Goal: Transaction & Acquisition: Purchase product/service

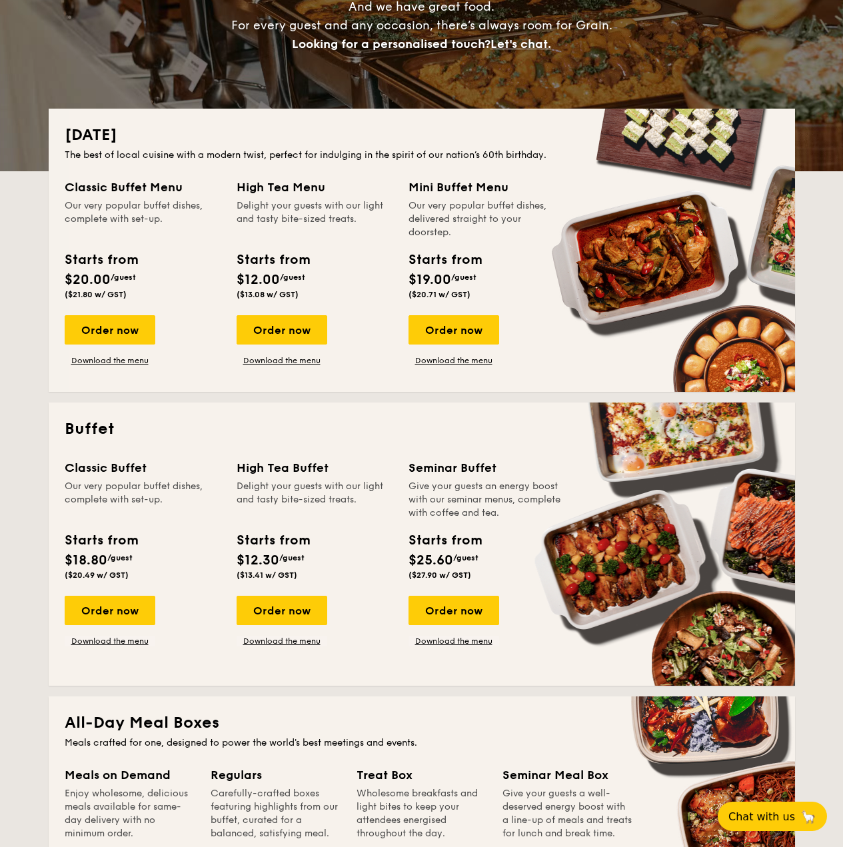
scroll to position [190, 0]
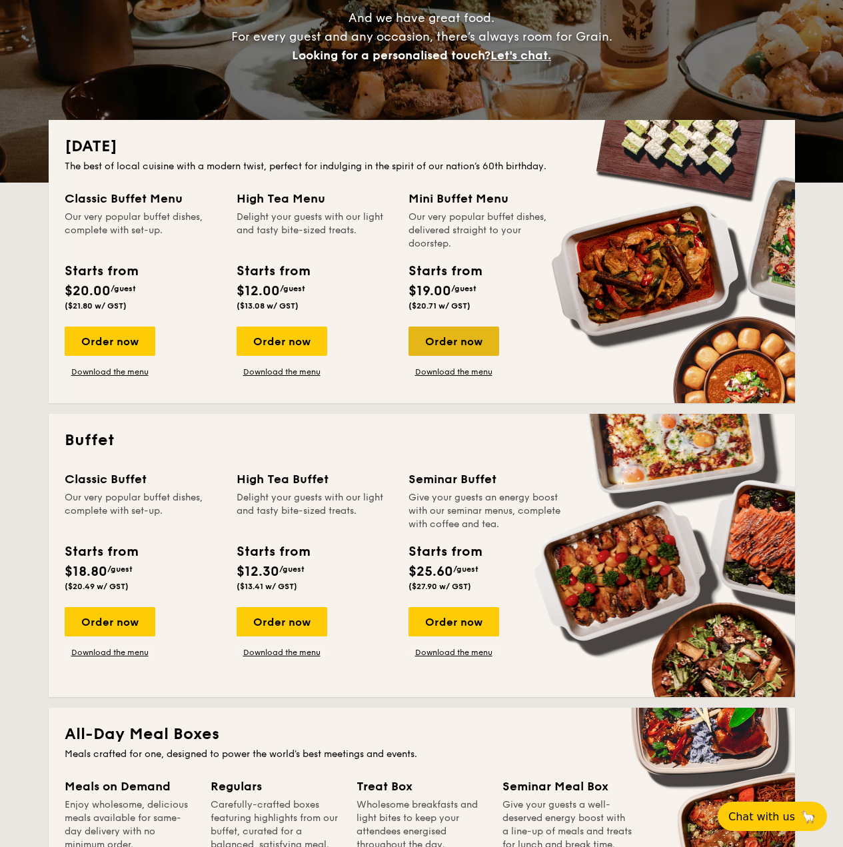
click at [429, 343] on div "Order now" at bounding box center [453, 340] width 91 height 29
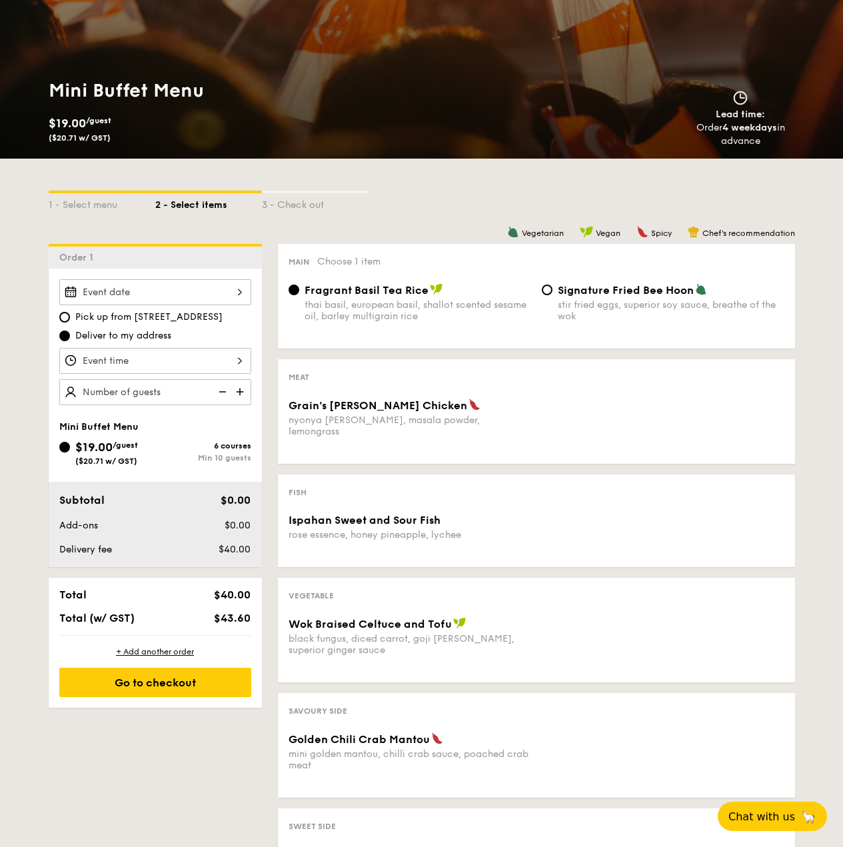
scroll to position [133, 0]
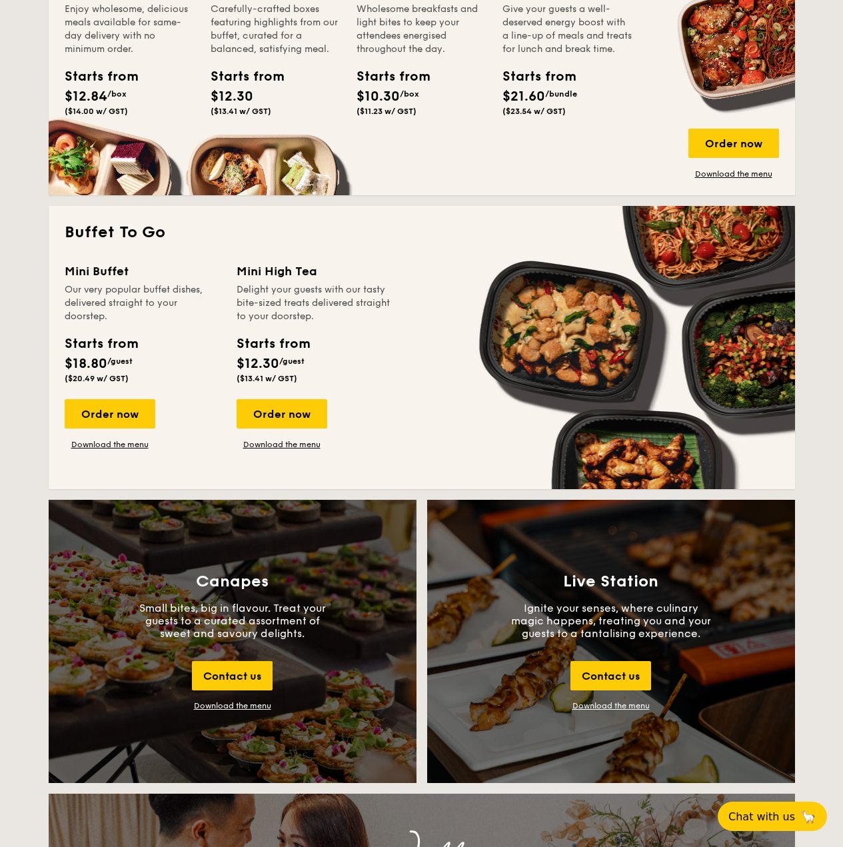
scroll to position [990, 0]
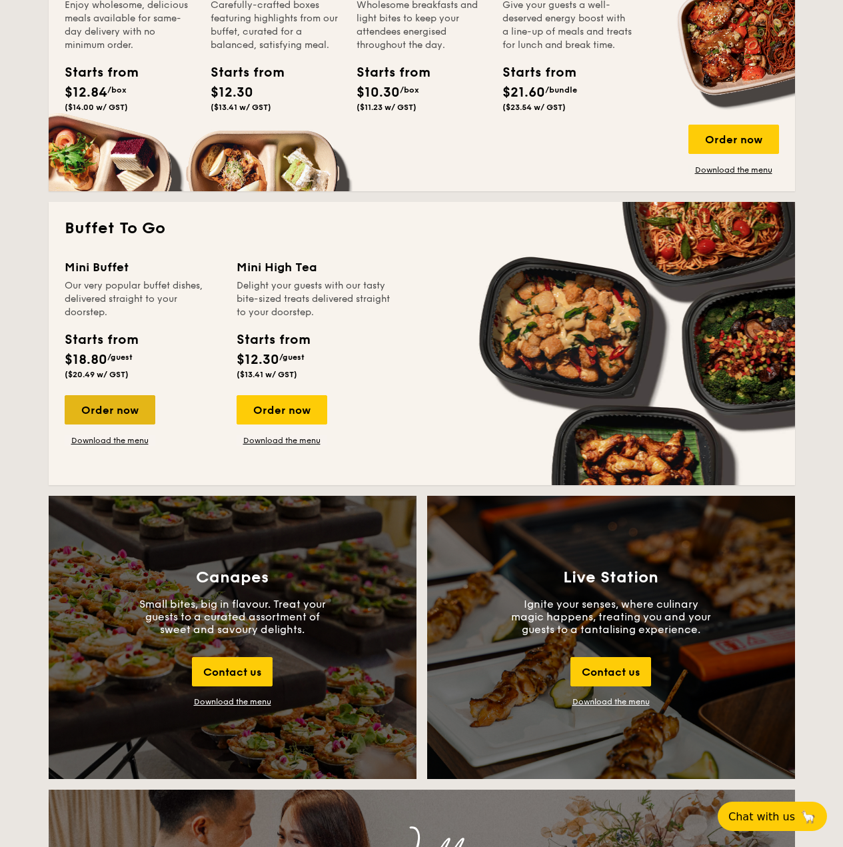
click at [109, 418] on div "Order now" at bounding box center [110, 409] width 91 height 29
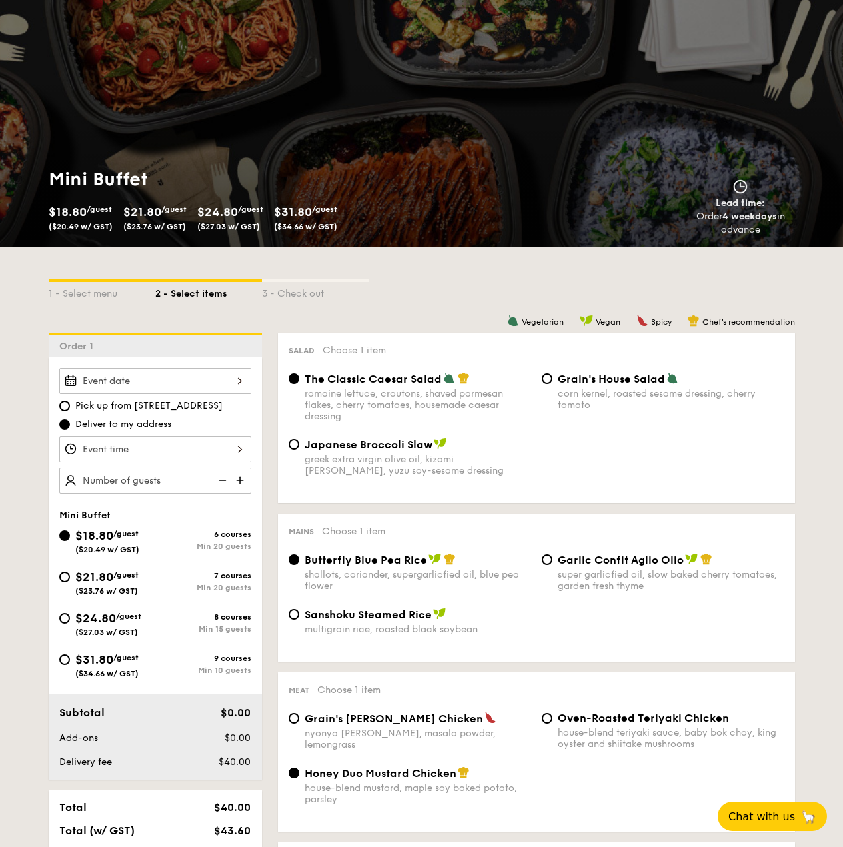
scroll to position [67, 0]
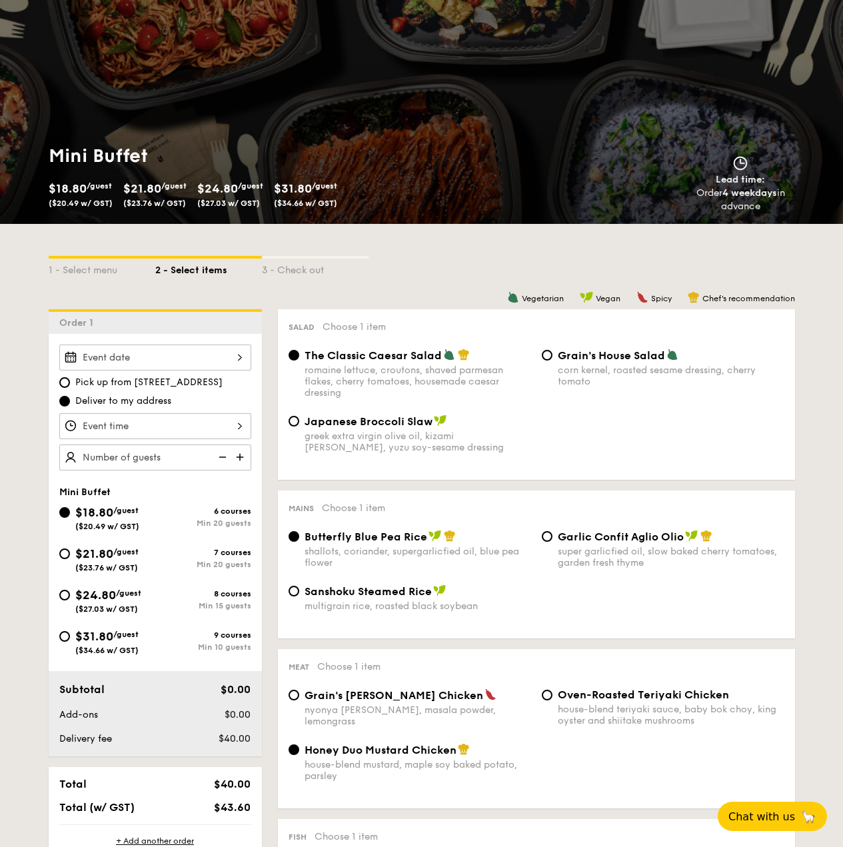
click at [218, 364] on div at bounding box center [155, 357] width 192 height 26
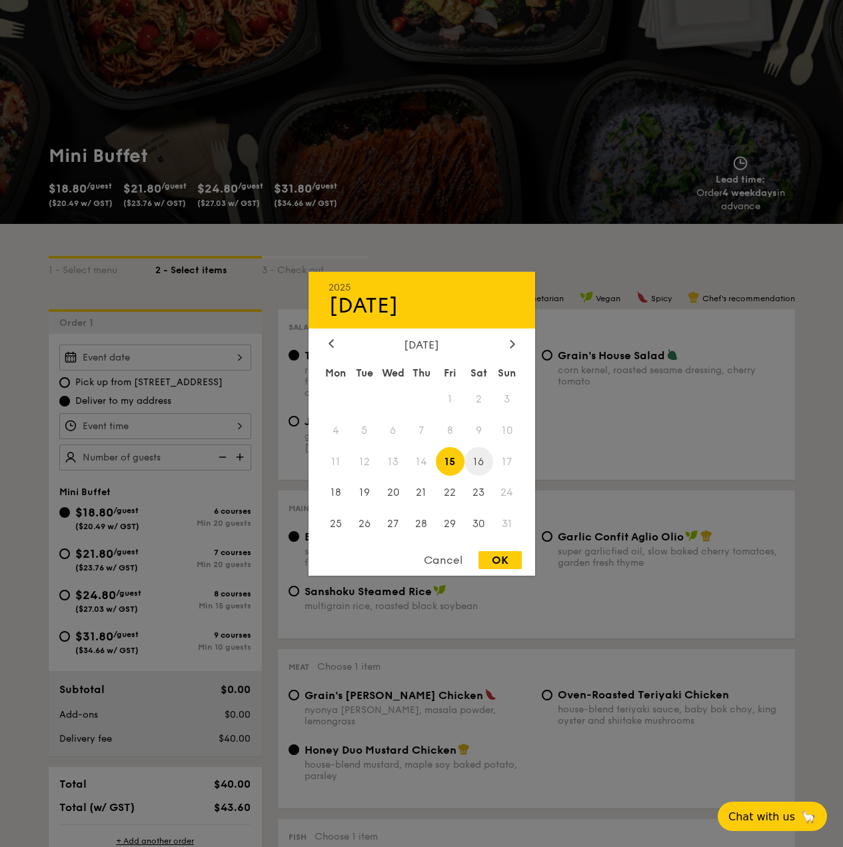
click at [486, 462] on span "16" at bounding box center [478, 461] width 29 height 29
click at [498, 557] on div "OK" at bounding box center [499, 560] width 43 height 18
type input "[DATE]"
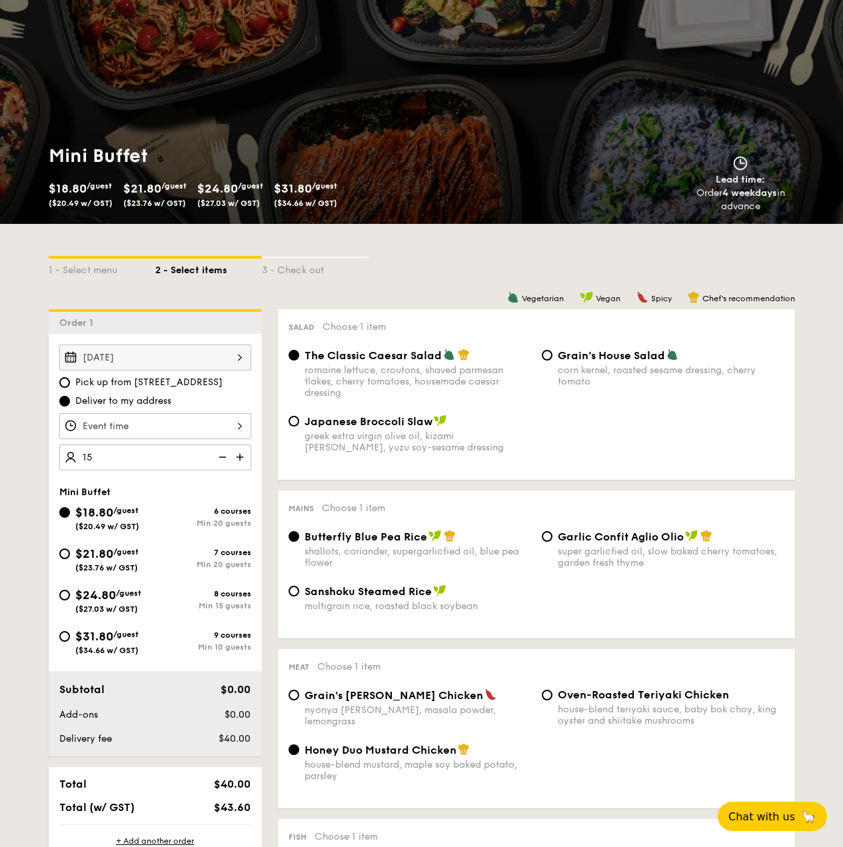
type input "20 guests"
click at [138, 601] on div "$24.80 /guest ($27.03 w/ GST)" at bounding box center [108, 599] width 66 height 28
click at [70, 600] on input "$24.80 /guest ($27.03 w/ GST) 8 courses Min 15 guests" at bounding box center [64, 594] width 11 height 11
radio input "true"
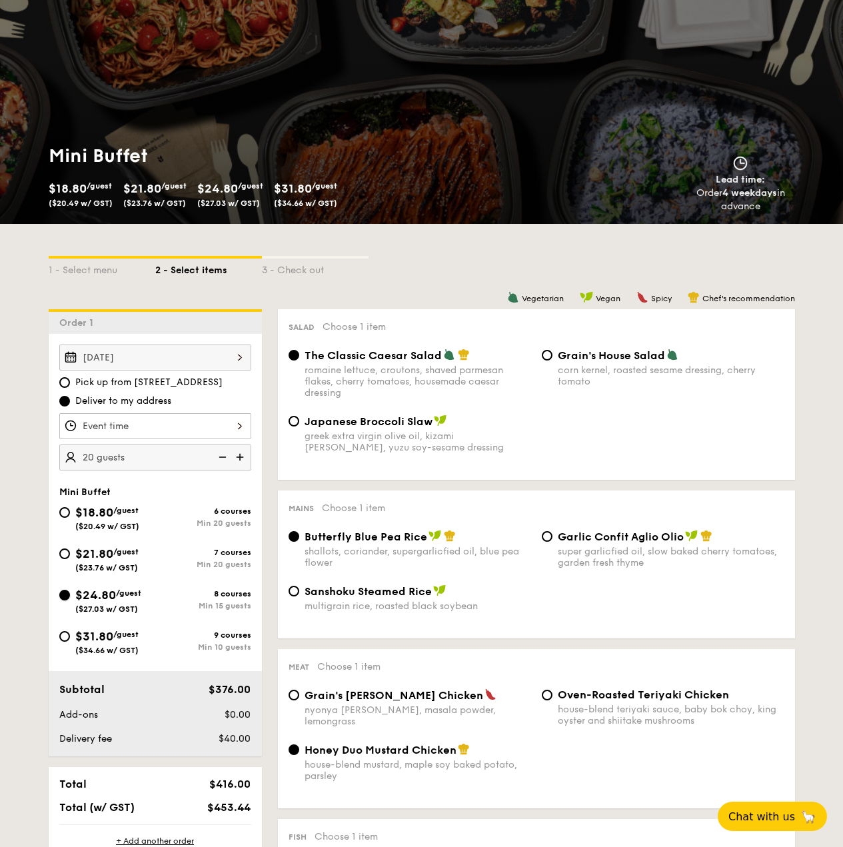
radio input "true"
radio input "false"
radio input "true"
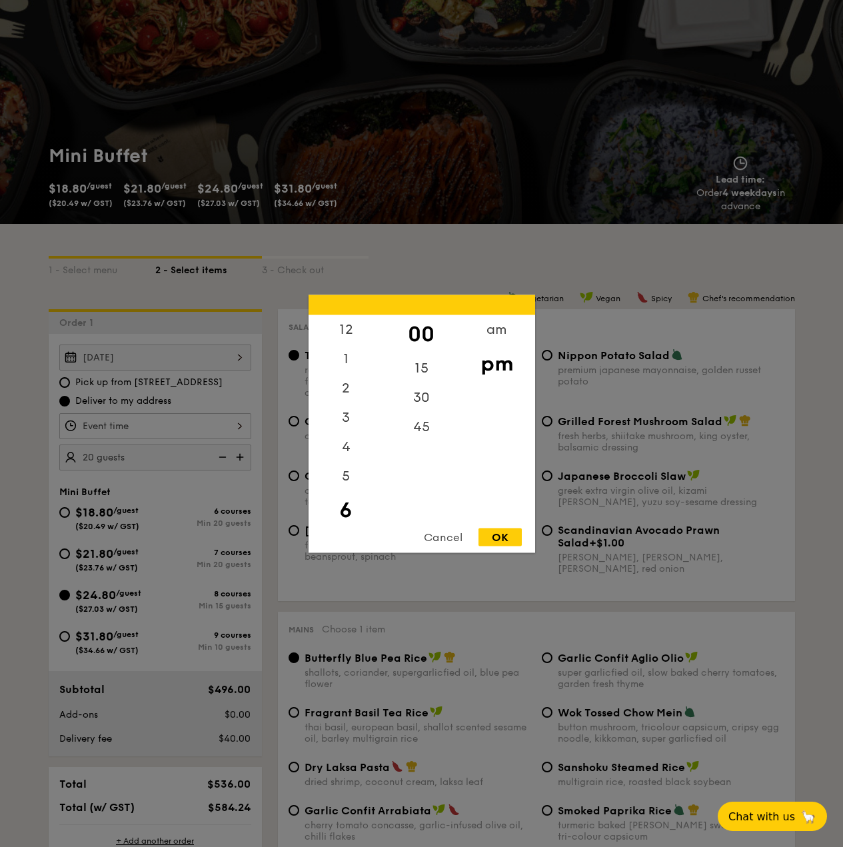
click at [235, 428] on div "12 1 2 3 4 5 6 7 8 9 10 11 00 15 30 45 am pm Cancel OK" at bounding box center [155, 426] width 192 height 26
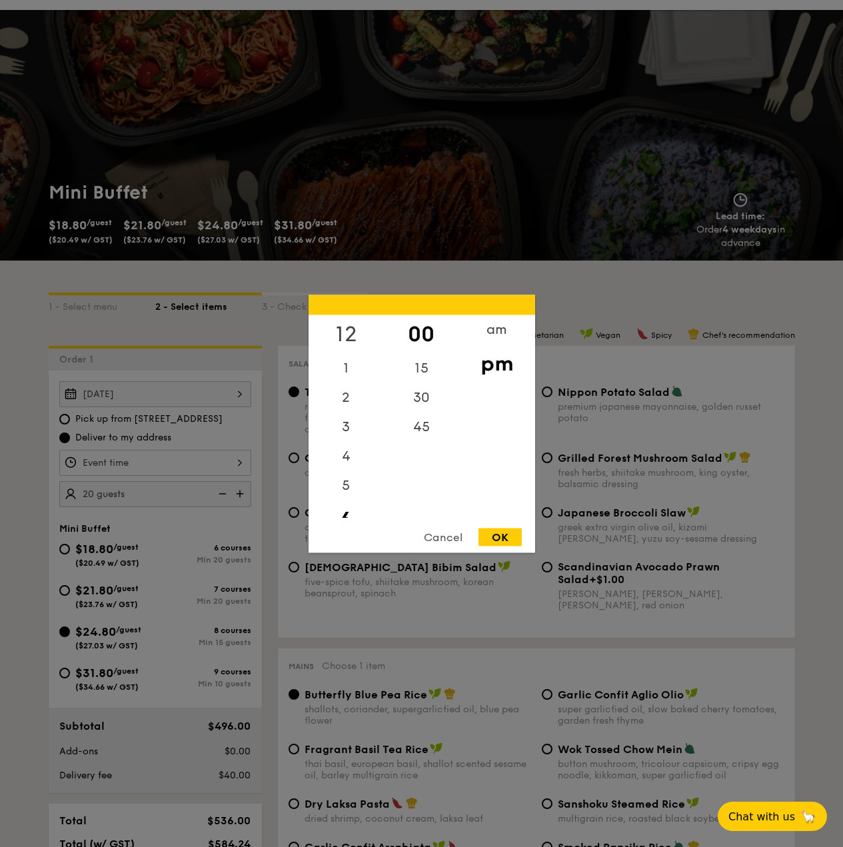
scroll to position [0, 0]
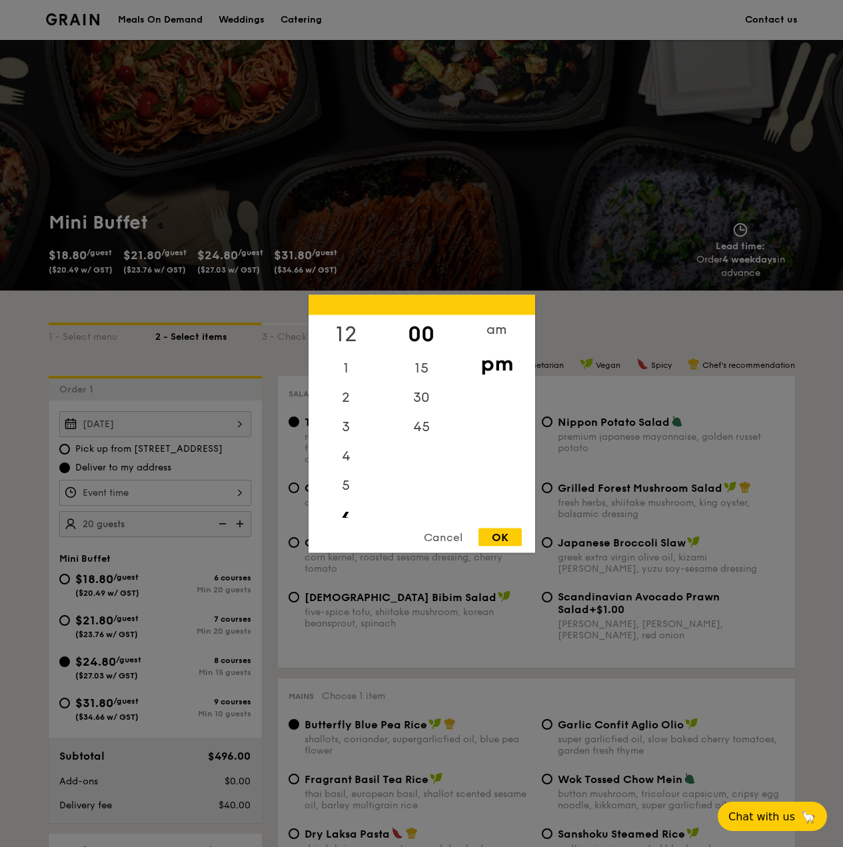
click at [346, 336] on div "12" at bounding box center [345, 333] width 75 height 39
click at [511, 536] on div "OK" at bounding box center [499, 537] width 43 height 18
type input "12:00PM"
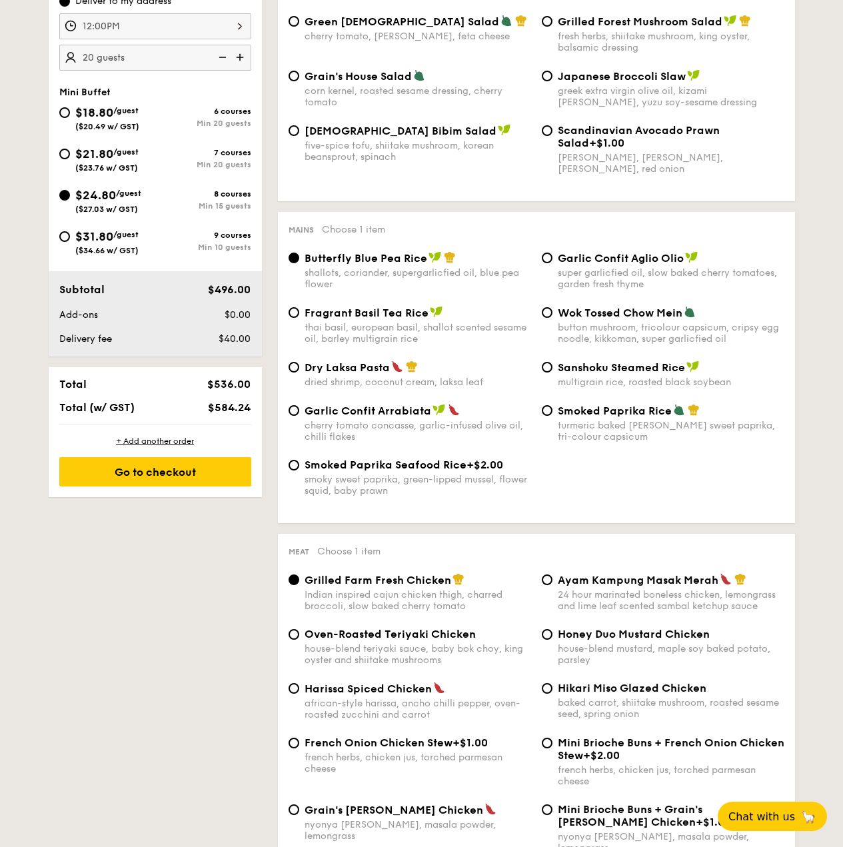
scroll to position [733, 0]
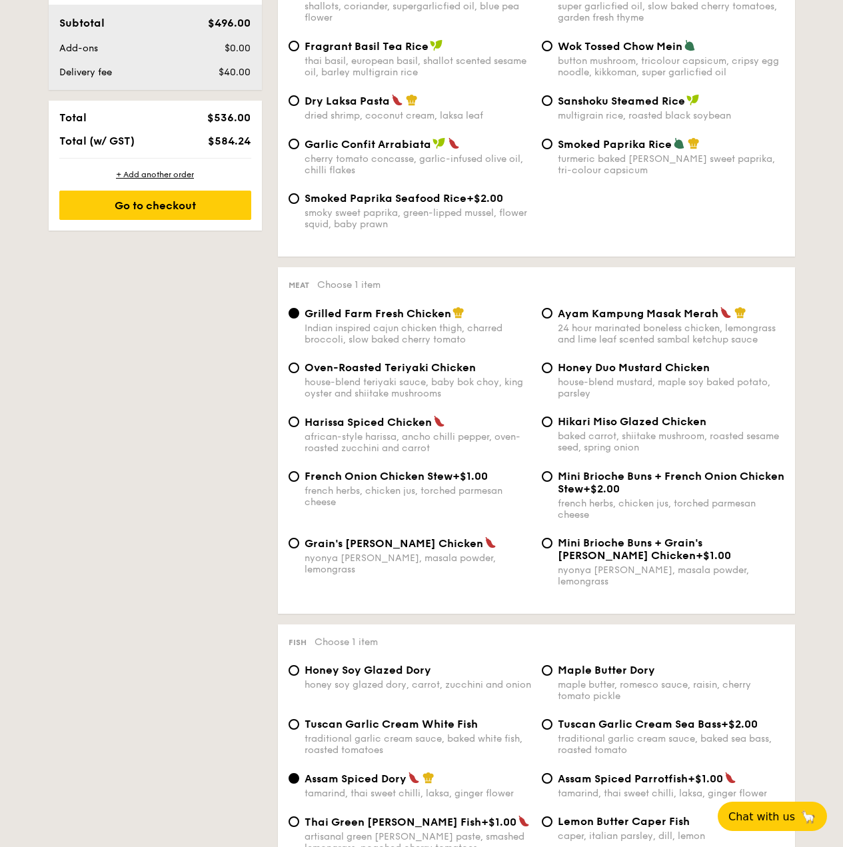
click at [415, 373] on span "Oven-Roasted Teriyaki Chicken" at bounding box center [389, 367] width 171 height 13
click at [299, 373] on input "Oven-Roasted Teriyaki Chicken house-blend teriyaki sauce, baby bok choy, king o…" at bounding box center [293, 367] width 11 height 11
radio input "true"
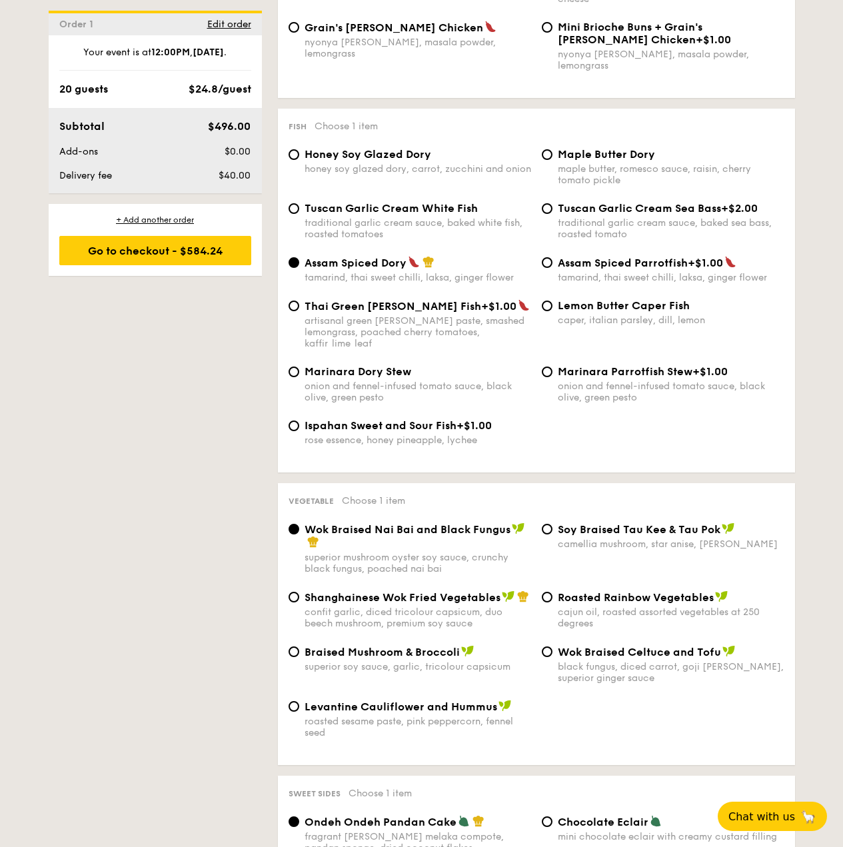
scroll to position [1266, 0]
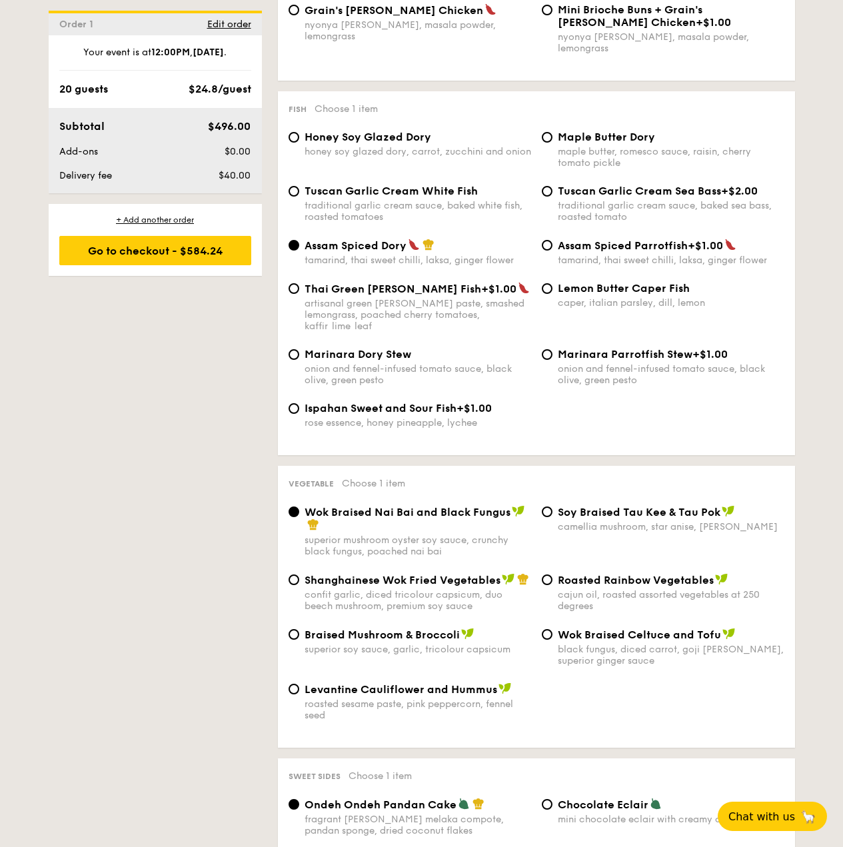
click at [667, 506] on span "⁠Soy Braised Tau Kee & Tau Pok" at bounding box center [638, 512] width 163 height 13
click at [552, 506] on input "⁠Soy Braised Tau Kee & Tau Pok camellia mushroom, star anise, goji [PERSON_NAME]" at bounding box center [547, 511] width 11 height 11
radio input "true"
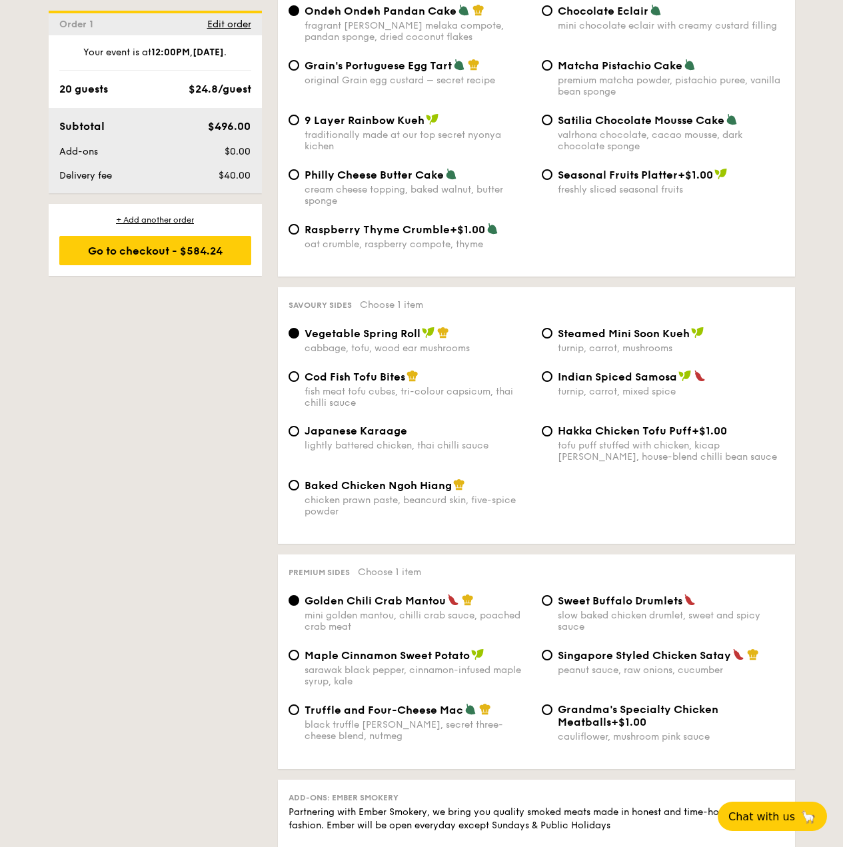
scroll to position [2065, 0]
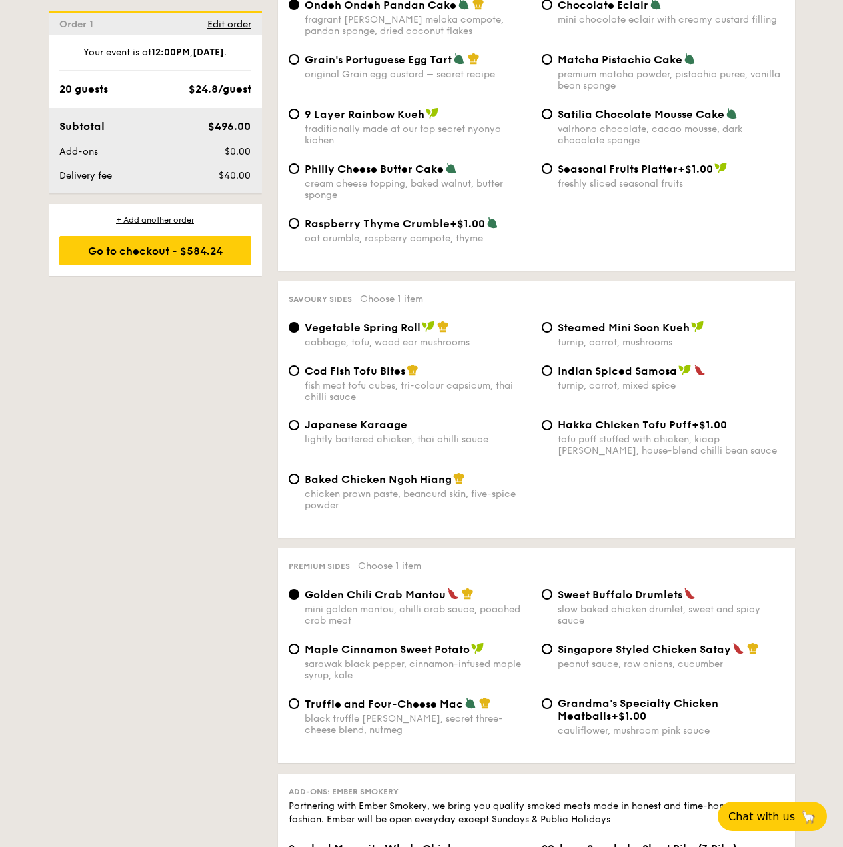
click at [638, 434] on div "tofu puff stuffed with chicken, kicap [PERSON_NAME], house-blend chilli bean sa…" at bounding box center [670, 445] width 226 height 23
click at [552, 420] on input "Hakka Chicken Tofu Puff +$1.00 tofu puff stuffed with chicken, kicap [PERSON_NA…" at bounding box center [547, 425] width 11 height 11
radio input "true"
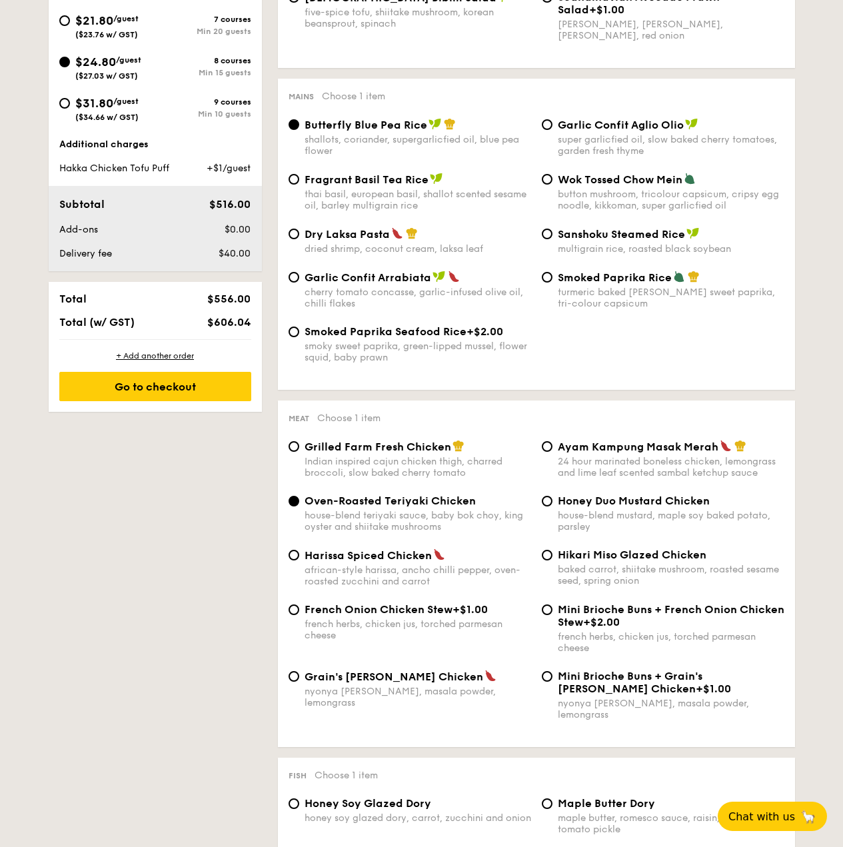
scroll to position [133, 0]
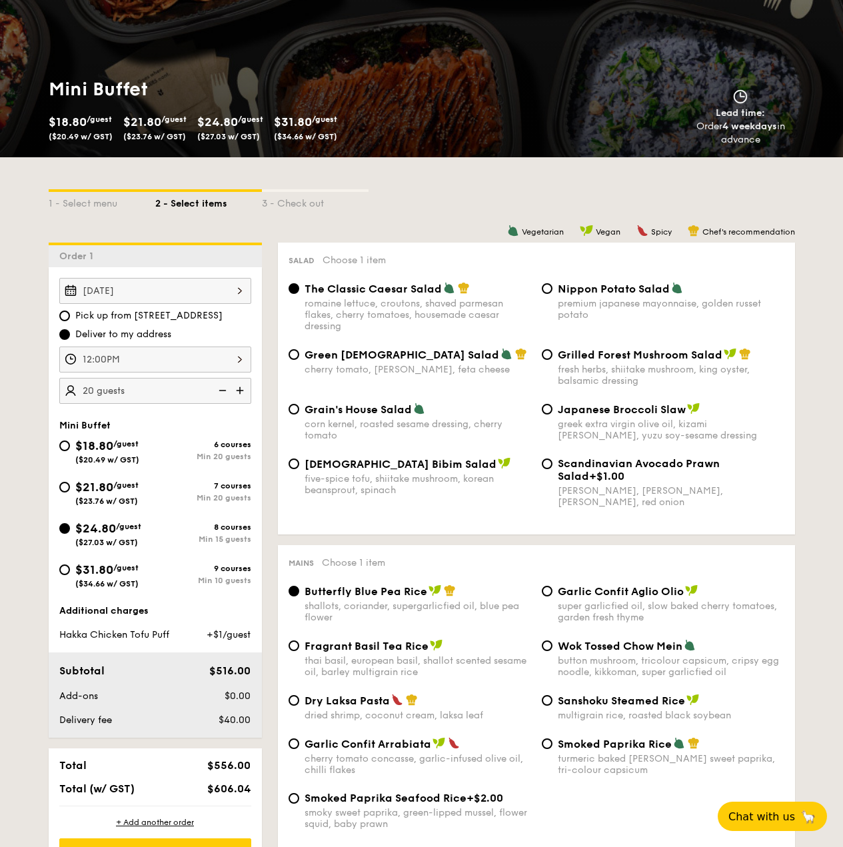
click at [222, 390] on img at bounding box center [221, 390] width 20 height 25
type input "15 guests"
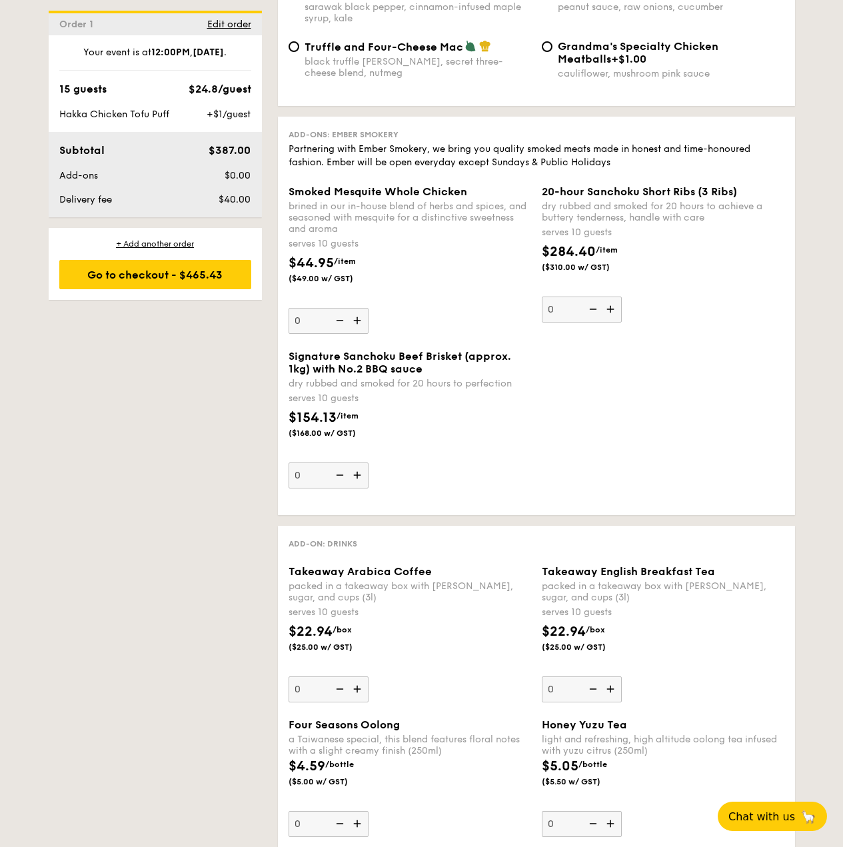
scroll to position [2803, 0]
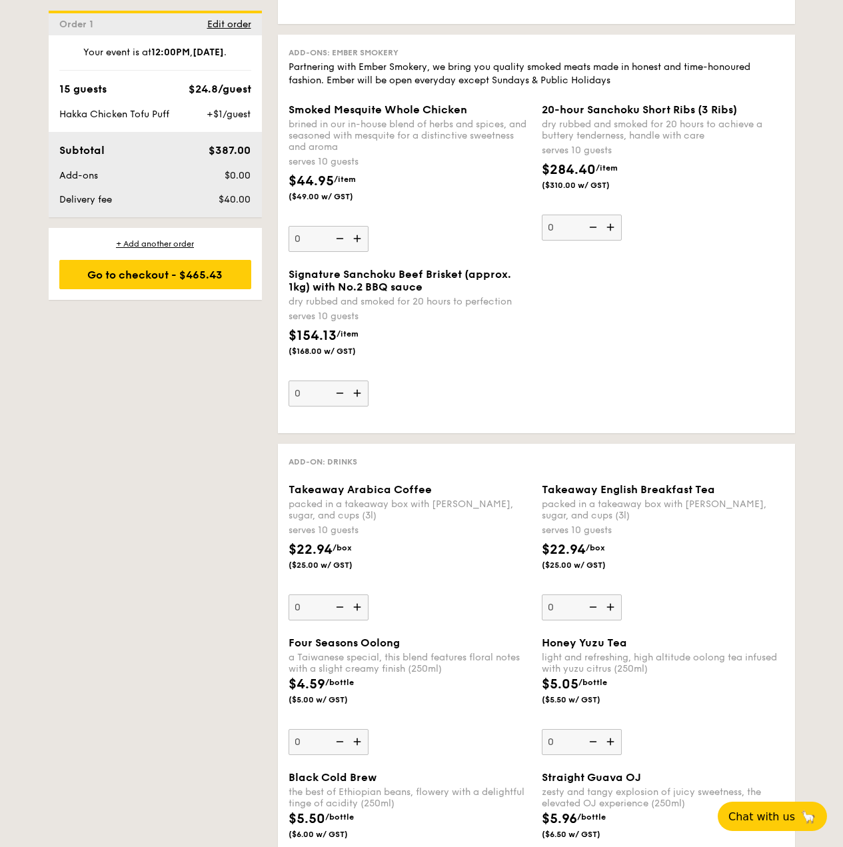
click at [366, 380] on img at bounding box center [358, 392] width 20 height 25
click at [366, 380] on input "0" at bounding box center [328, 393] width 80 height 26
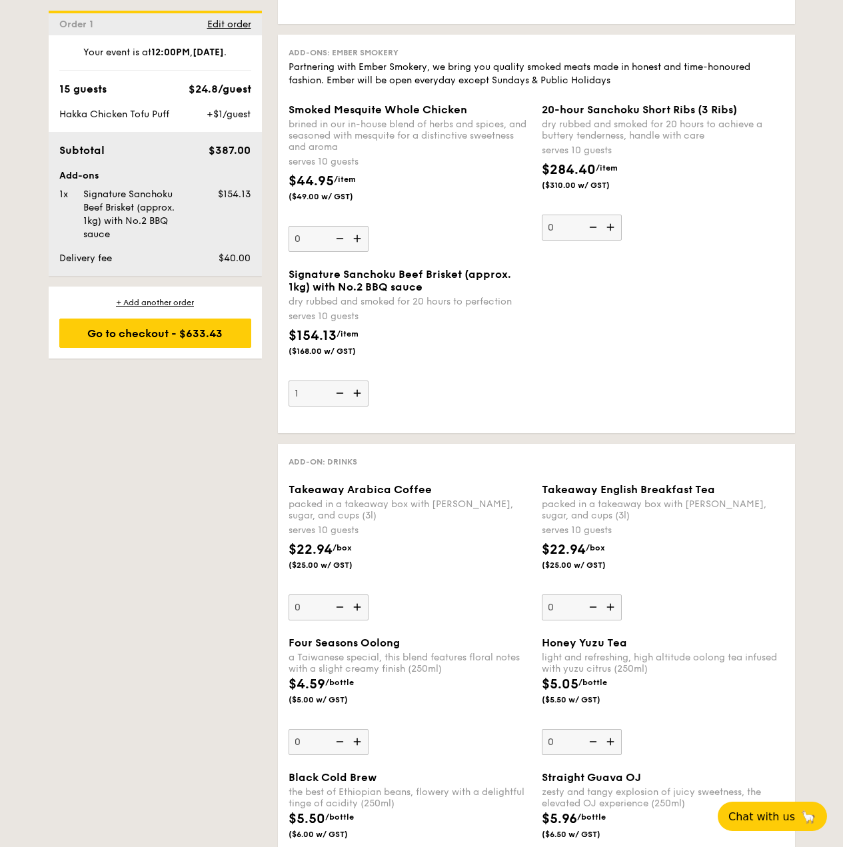
click at [340, 380] on img at bounding box center [338, 392] width 20 height 25
click at [340, 380] on input "1" at bounding box center [328, 393] width 80 height 26
type input "0"
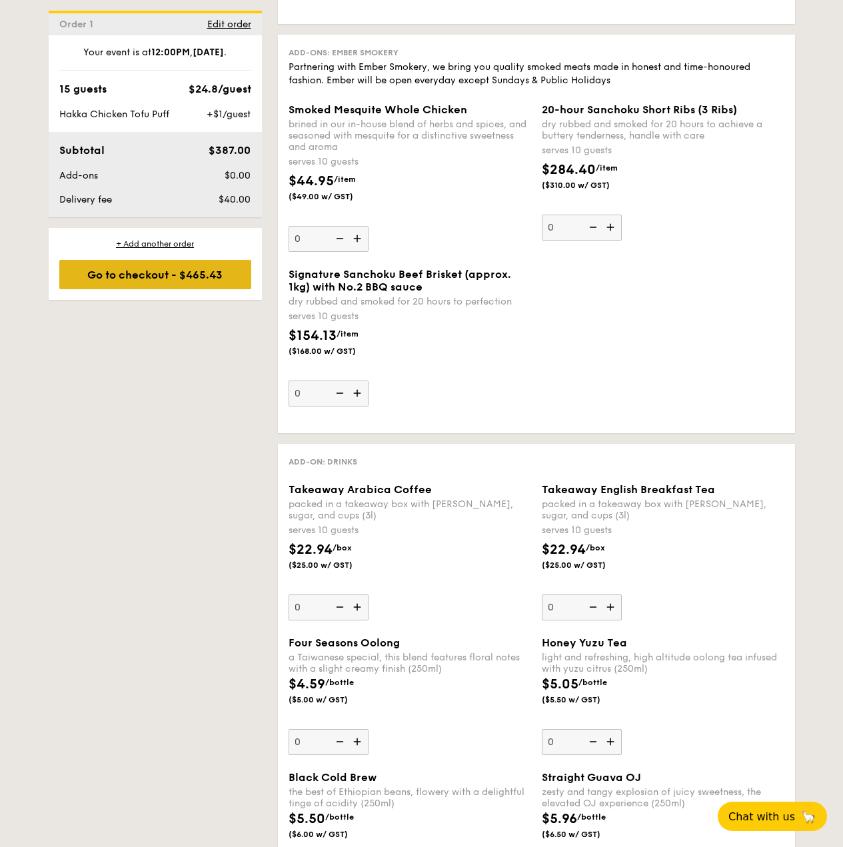
click at [114, 286] on div "Go to checkout - $465.43" at bounding box center [155, 274] width 192 height 29
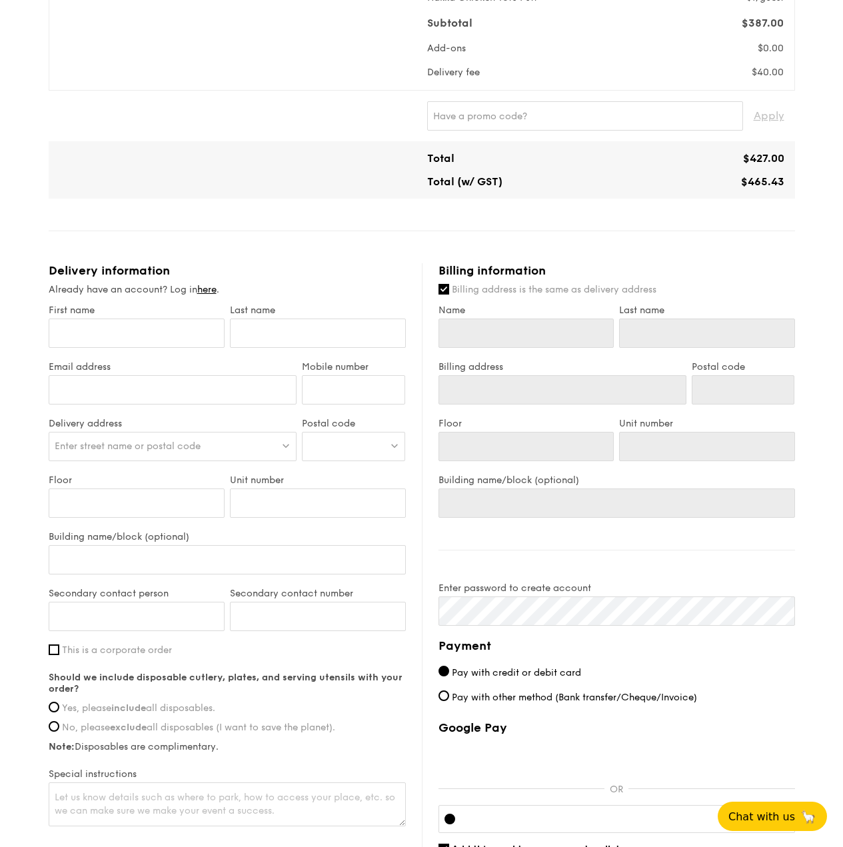
scroll to position [368, 0]
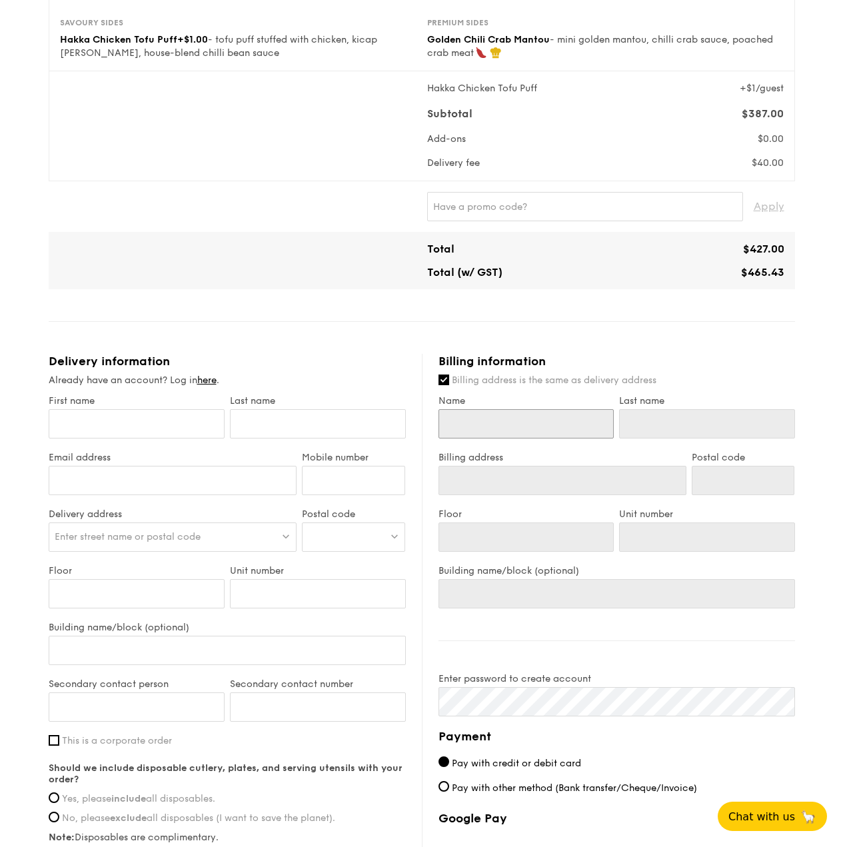
click at [565, 426] on input "Name" at bounding box center [526, 423] width 176 height 29
click at [125, 418] on input "First name" at bounding box center [137, 423] width 176 height 29
type input "[PERSON_NAME]"
type input "[EMAIL_ADDRESS][DOMAIN_NAME]"
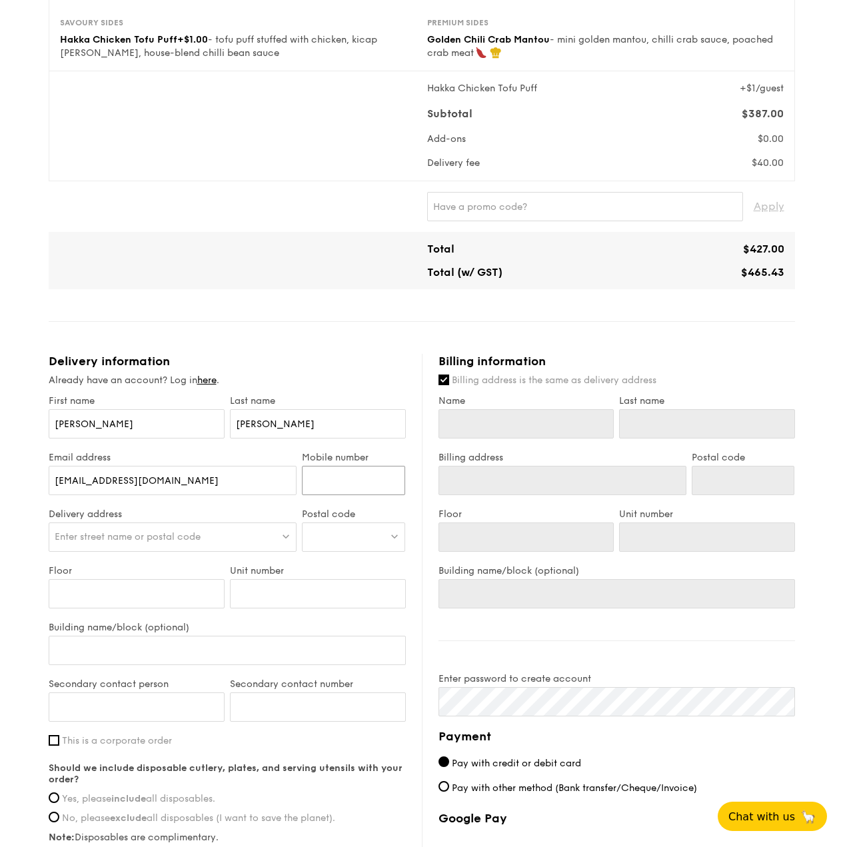
type input "97872238"
type input "[PERSON_NAME]"
click at [325, 344] on div "Mini Buffet $24.80 /guest ($27.03 w/ GST) 15 guests Serving time: [DATE] 12:00P…" at bounding box center [422, 398] width 746 height 1321
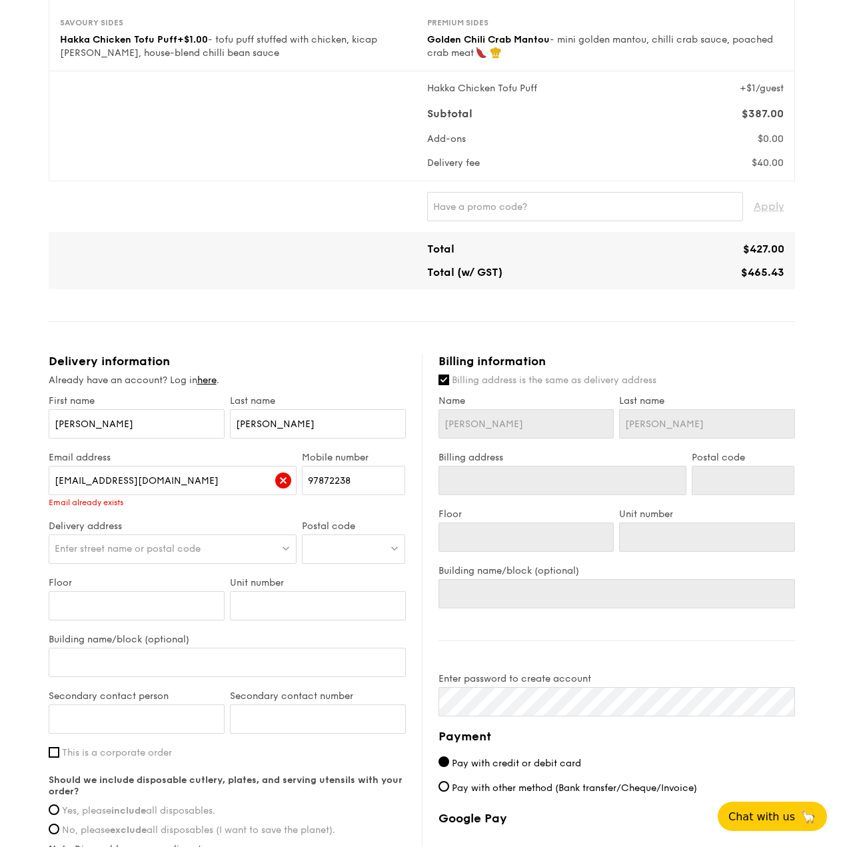
click at [125, 508] on div "Email address [EMAIL_ADDRESS][DOMAIN_NAME] Email already exists" at bounding box center [173, 486] width 254 height 69
click at [99, 504] on div "Email already exists" at bounding box center [173, 502] width 248 height 9
click at [72, 504] on div "Email already exists" at bounding box center [173, 502] width 248 height 9
click at [72, 503] on div "Email already exists" at bounding box center [173, 502] width 248 height 9
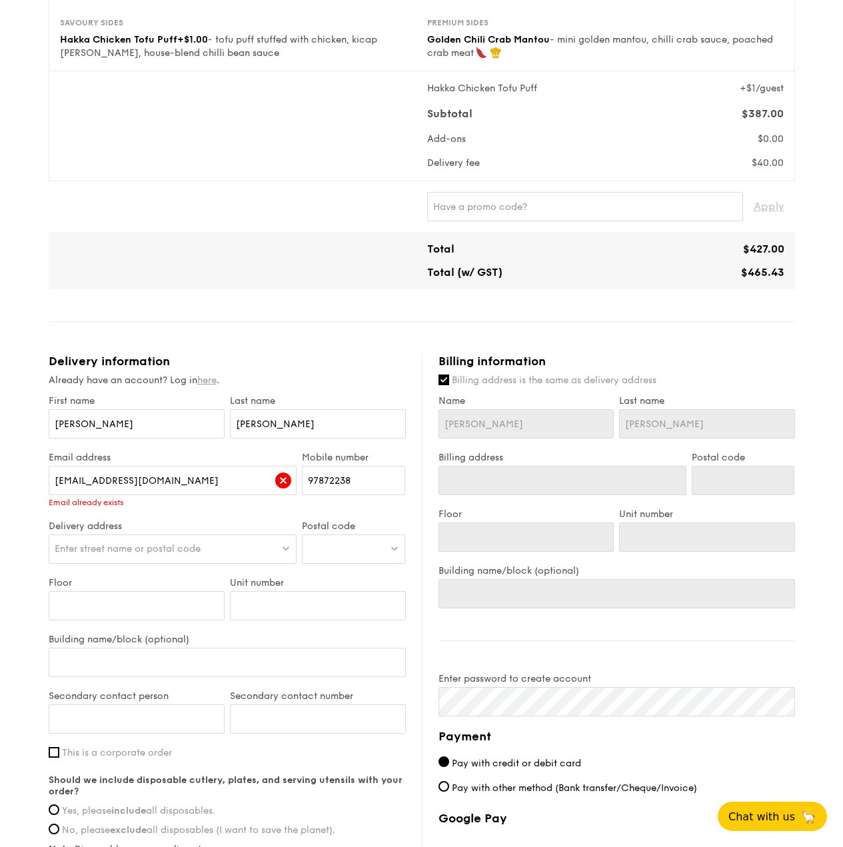
click at [206, 382] on link "here" at bounding box center [206, 379] width 19 height 11
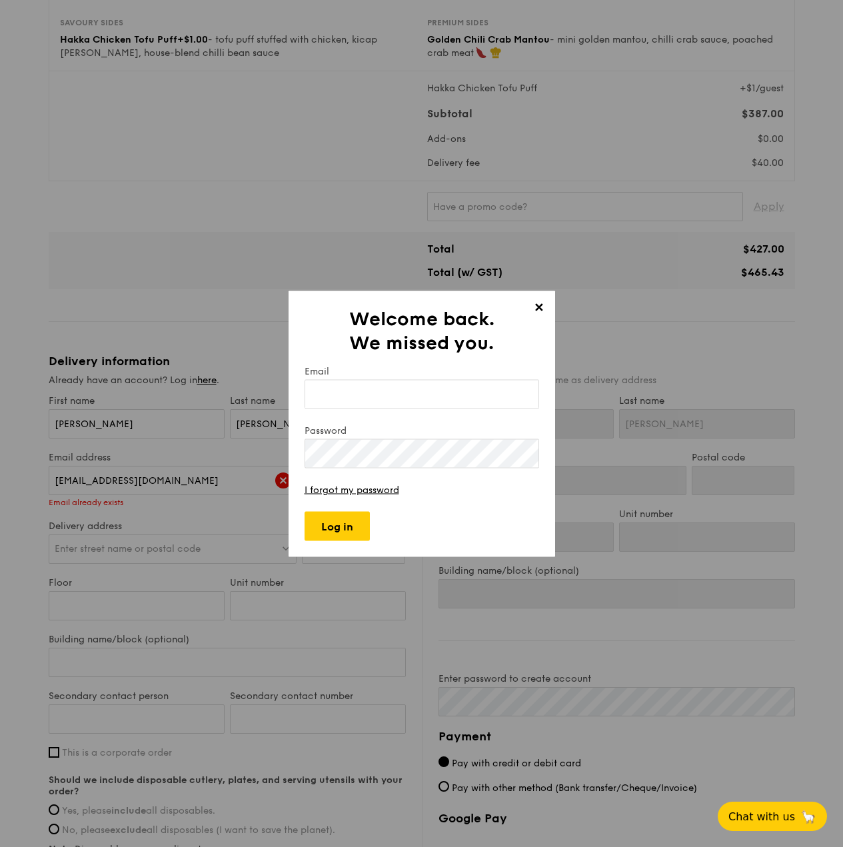
click at [376, 396] on input "Email" at bounding box center [421, 393] width 234 height 29
type input "[EMAIL_ADDRESS][DOMAIN_NAME]"
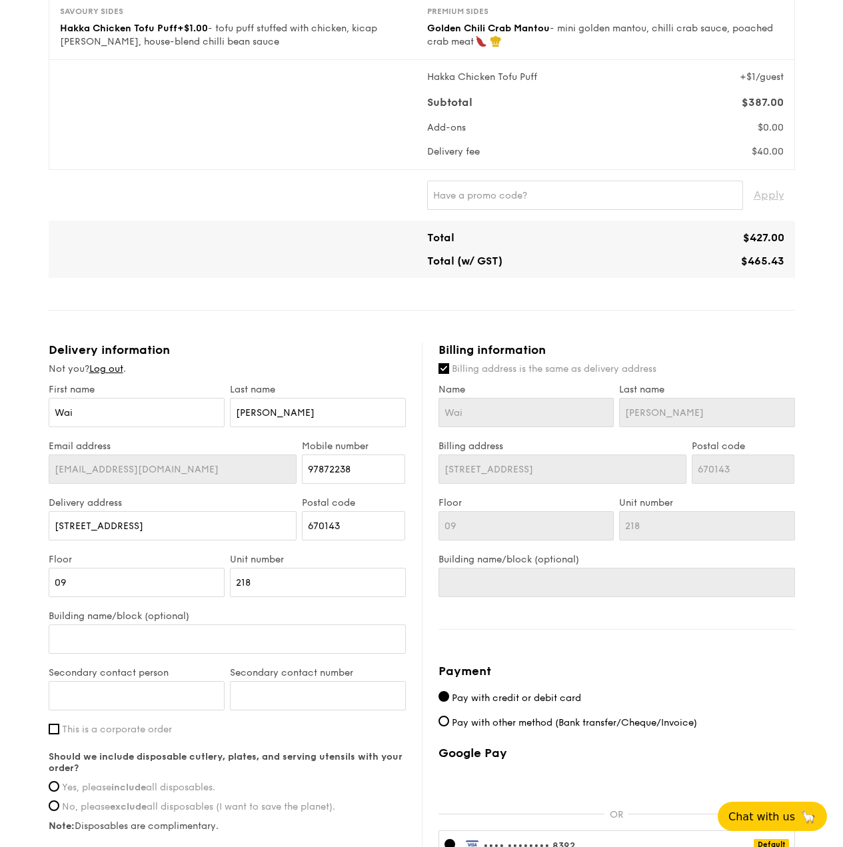
scroll to position [466, 0]
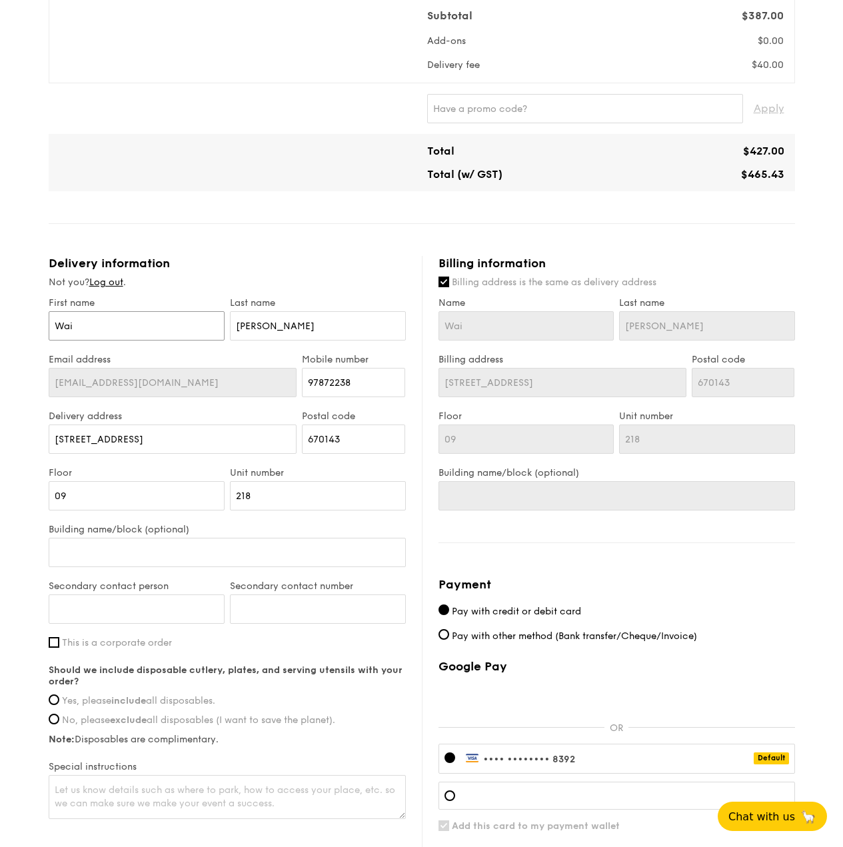
drag, startPoint x: 175, startPoint y: 332, endPoint x: 13, endPoint y: 324, distance: 162.7
click at [13, 324] on div "1 - Select menu 2 - Select items 3 - Check out Mini Buffet $24.80 /guest ($27.0…" at bounding box center [421, 240] width 843 height 1412
type input "W"
type input "Wa"
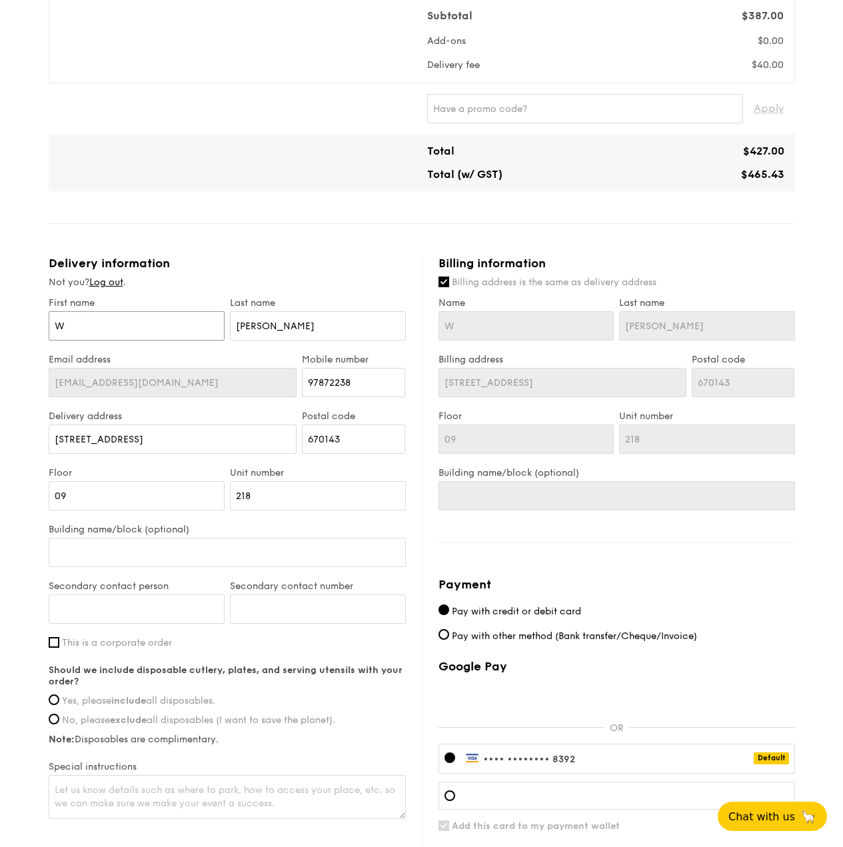
type input "Wa"
type input "Wai"
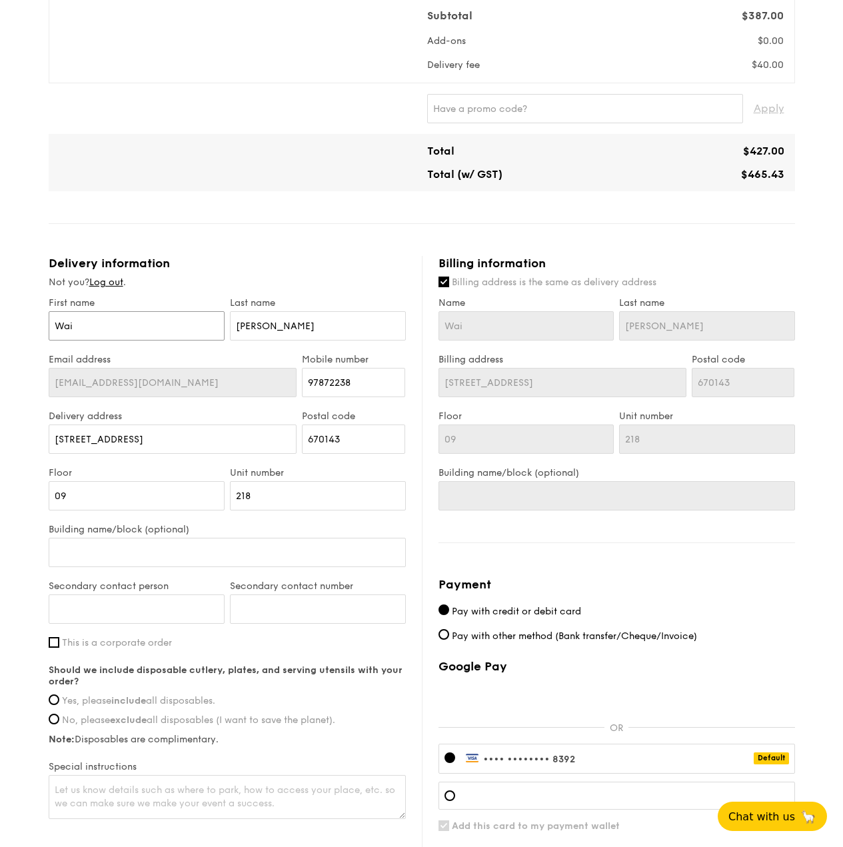
type input "[PERSON_NAME]"
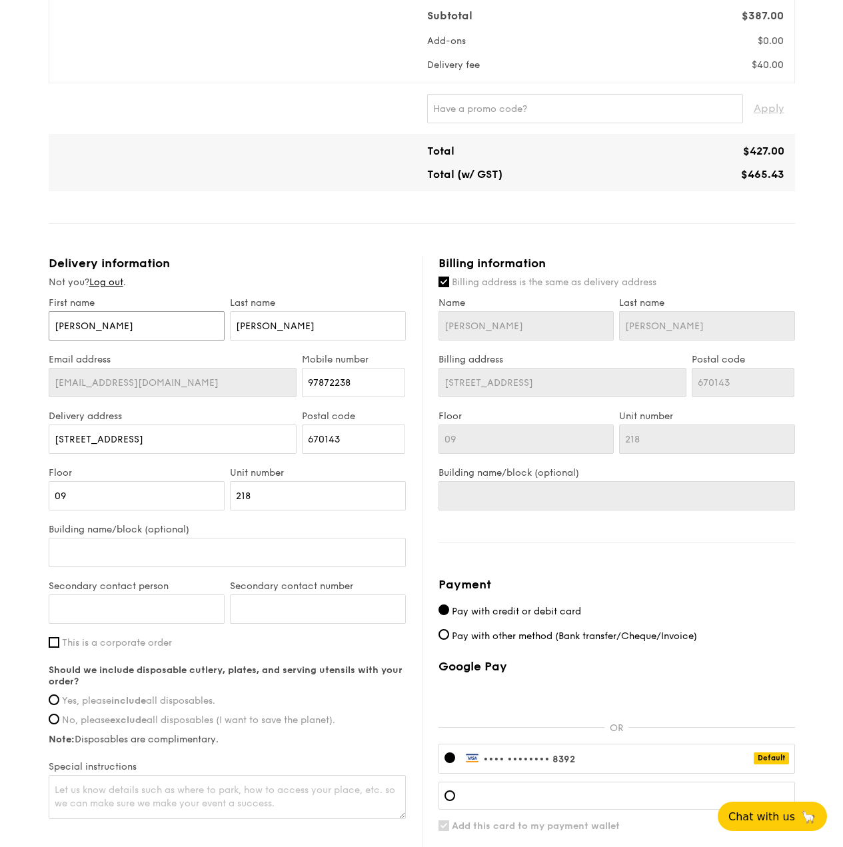
type input "[PERSON_NAME]"
type input "[PERSON_NAME]\"
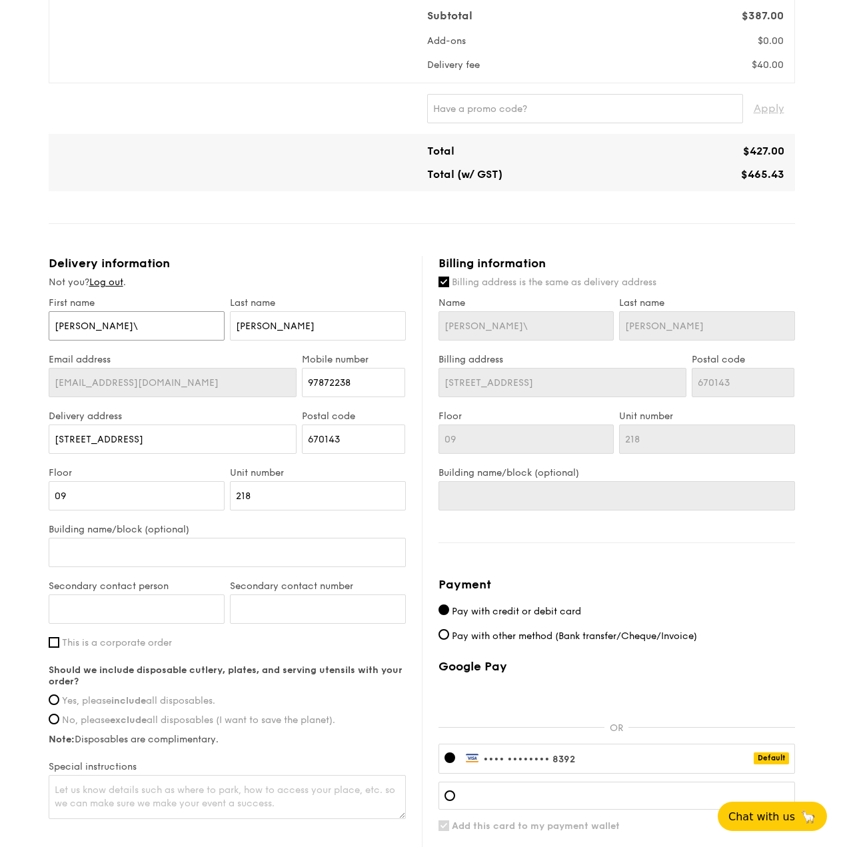
type input "[PERSON_NAME]"
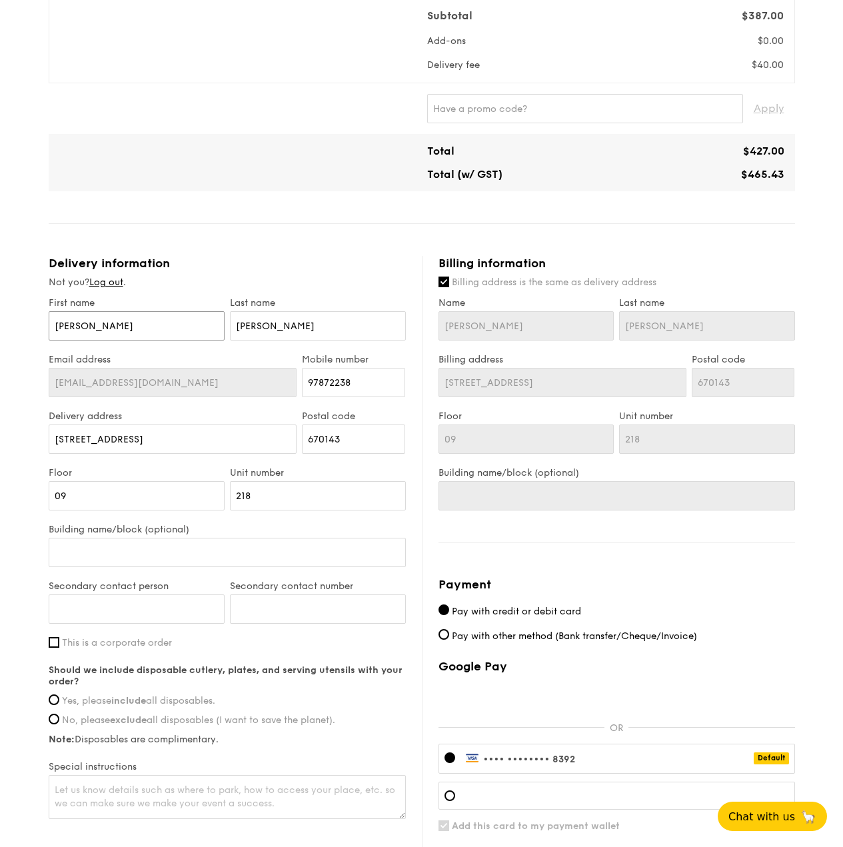
type input "[PERSON_NAME]"
type input "Wai"
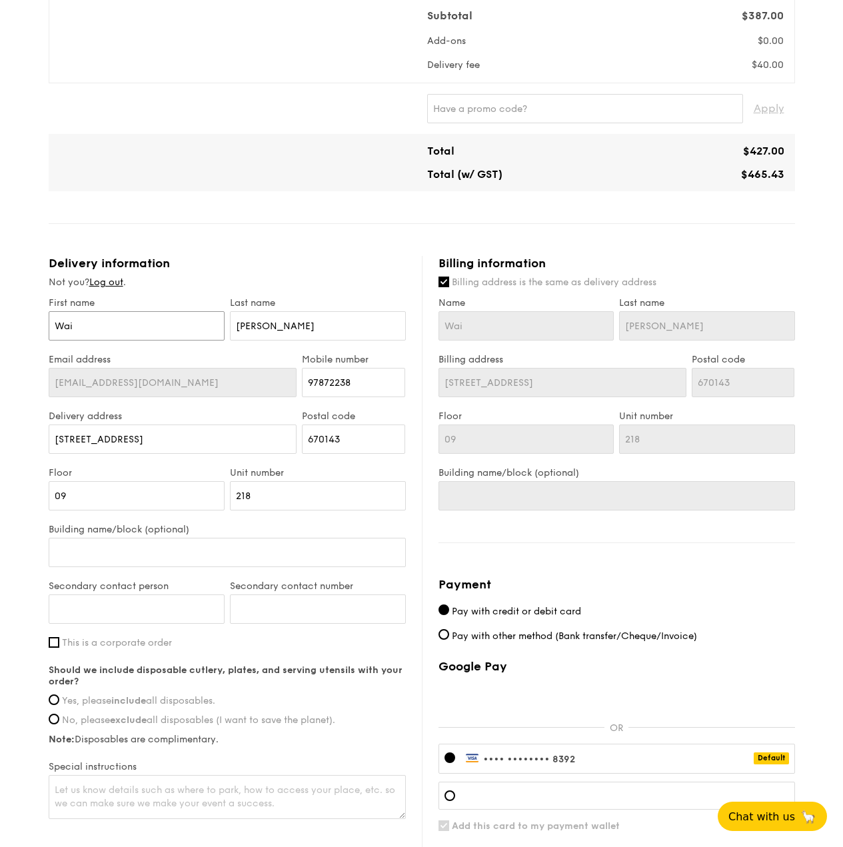
type input "Wai"
type input "[PERSON_NAME]"
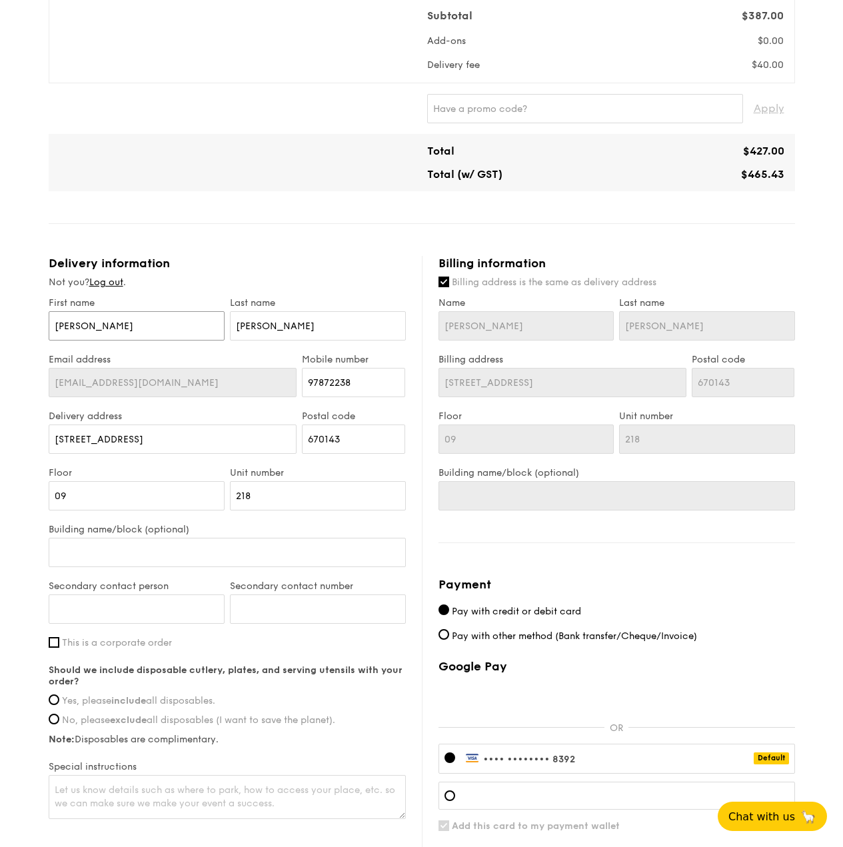
type input "[PERSON_NAME]"
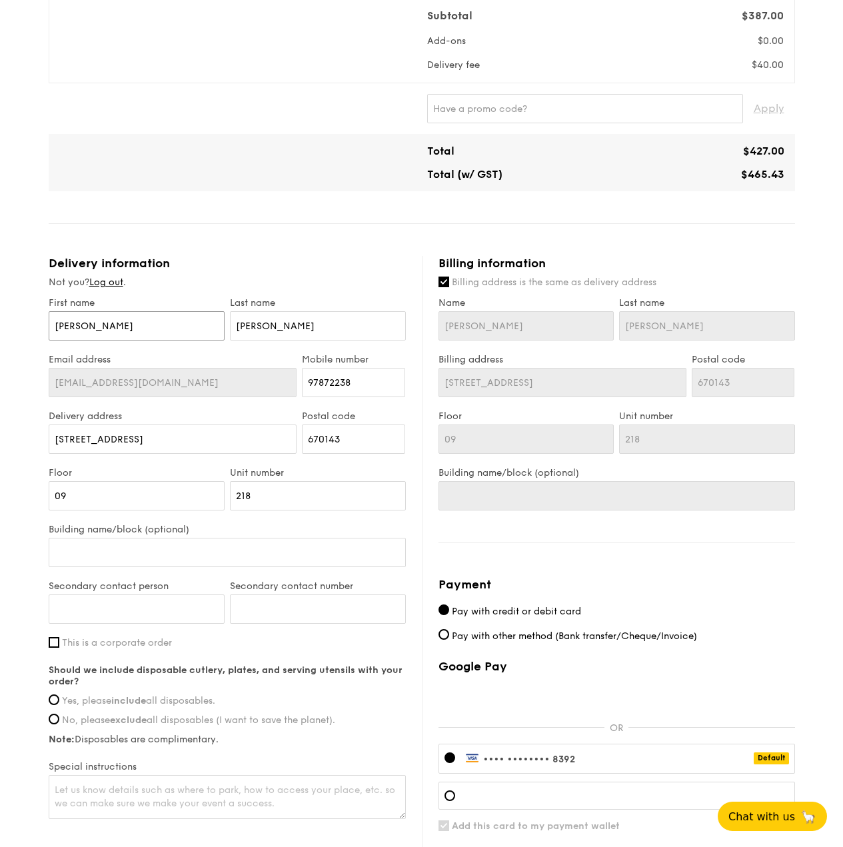
type input "[PERSON_NAME]"
drag, startPoint x: 326, startPoint y: 330, endPoint x: 202, endPoint y: 334, distance: 124.0
click at [199, 334] on div "First name [PERSON_NAME] Last name [PERSON_NAME]" at bounding box center [227, 325] width 362 height 57
type input "LK"
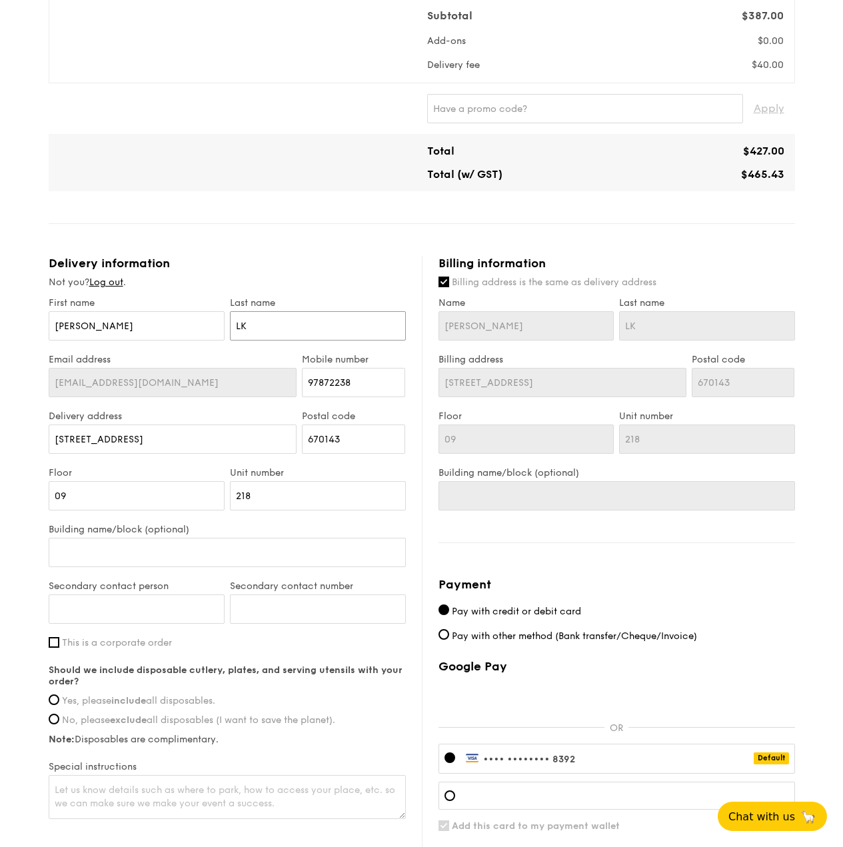
type input "LKa"
type input "LK"
type input "L"
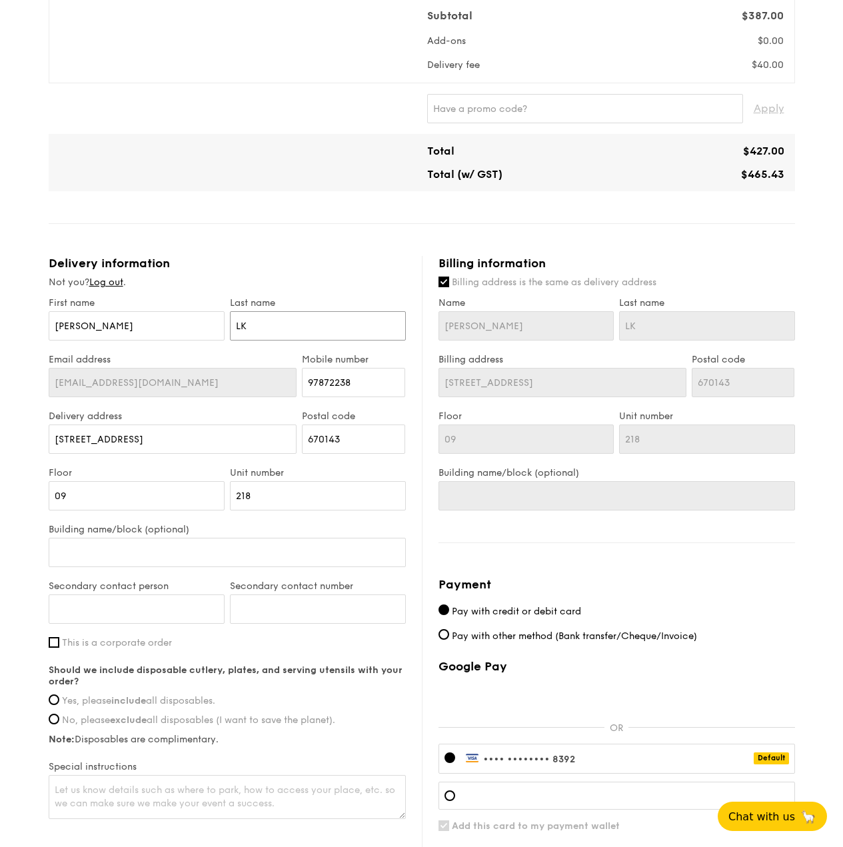
type input "L"
type input "La"
type input "[PERSON_NAME]"
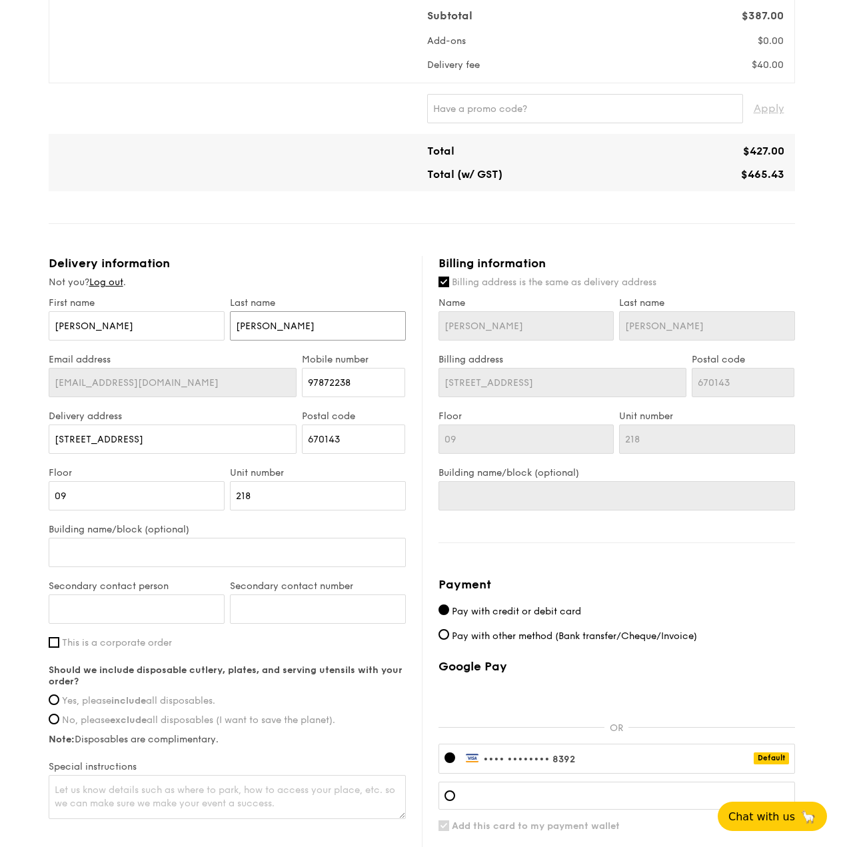
type input "[PERSON_NAME]"
click at [18, 433] on div "1 - Select menu 2 - Select items 3 - Check out Mini Buffet $24.80 /guest ($27.0…" at bounding box center [421, 240] width 843 height 1412
drag, startPoint x: 119, startPoint y: 439, endPoint x: 0, endPoint y: 426, distance: 119.9
click at [0, 426] on div "1 - Select menu 2 - Select items 3 - Check out Mini Buffet $24.80 /guest ($27.0…" at bounding box center [421, 240] width 843 height 1412
type input "1"
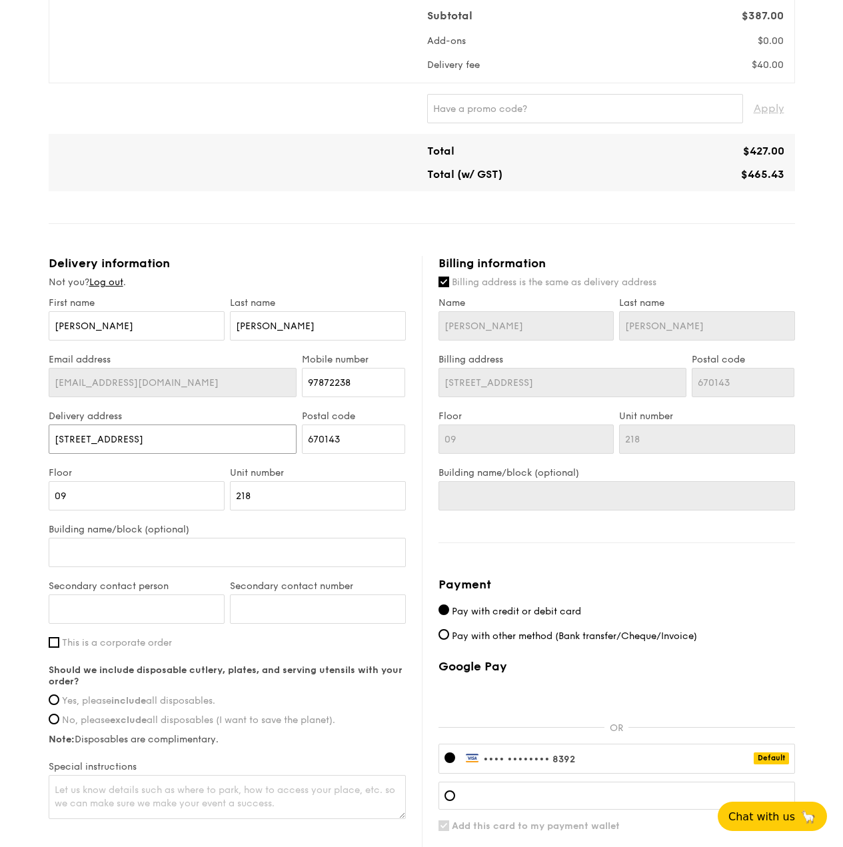
type input "1"
type input "1B"
type input "[STREET_ADDRESS]"
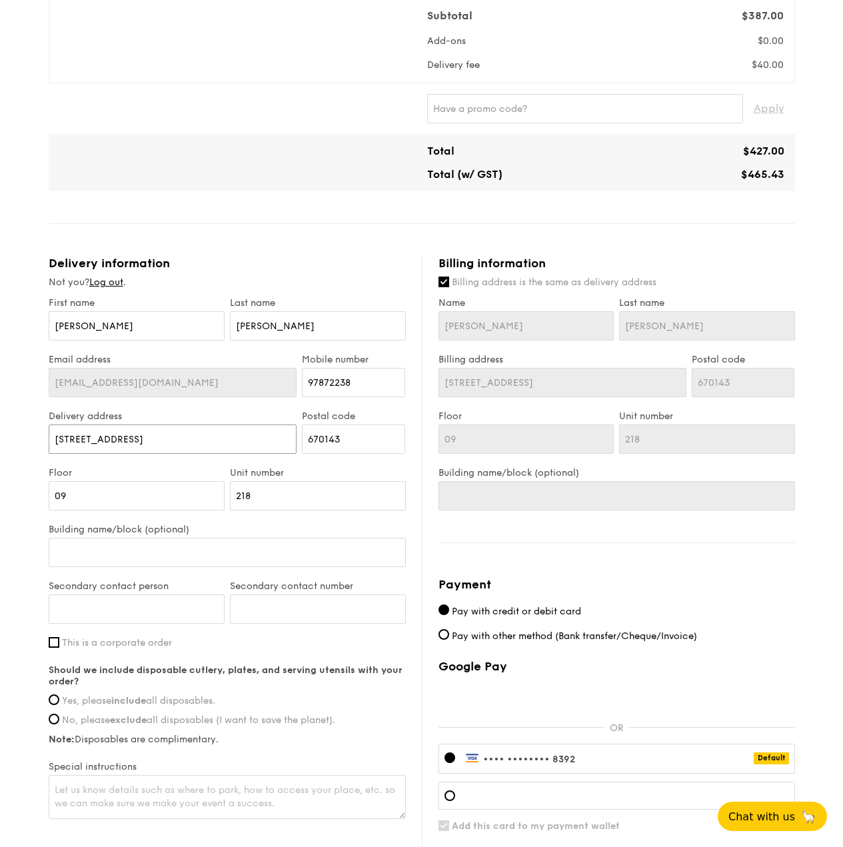
drag, startPoint x: 202, startPoint y: 442, endPoint x: 150, endPoint y: 439, distance: 52.7
click at [150, 439] on input "[STREET_ADDRESS]" at bounding box center [173, 438] width 248 height 29
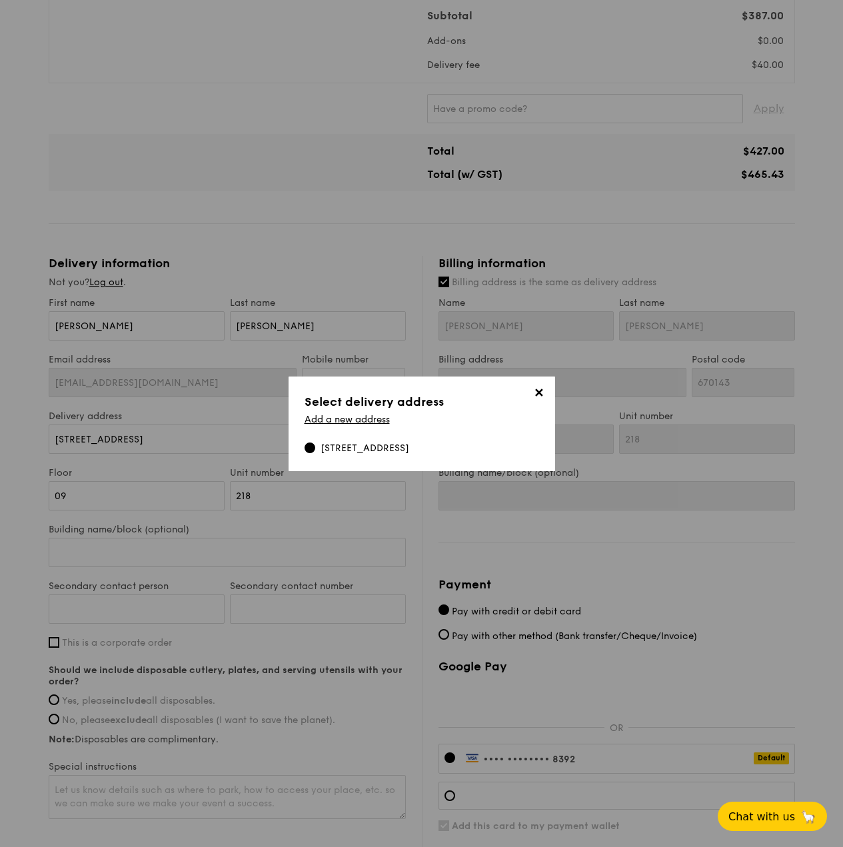
drag, startPoint x: 542, startPoint y: 396, endPoint x: 536, endPoint y: 402, distance: 8.0
click at [542, 398] on span "✕" at bounding box center [539, 395] width 19 height 19
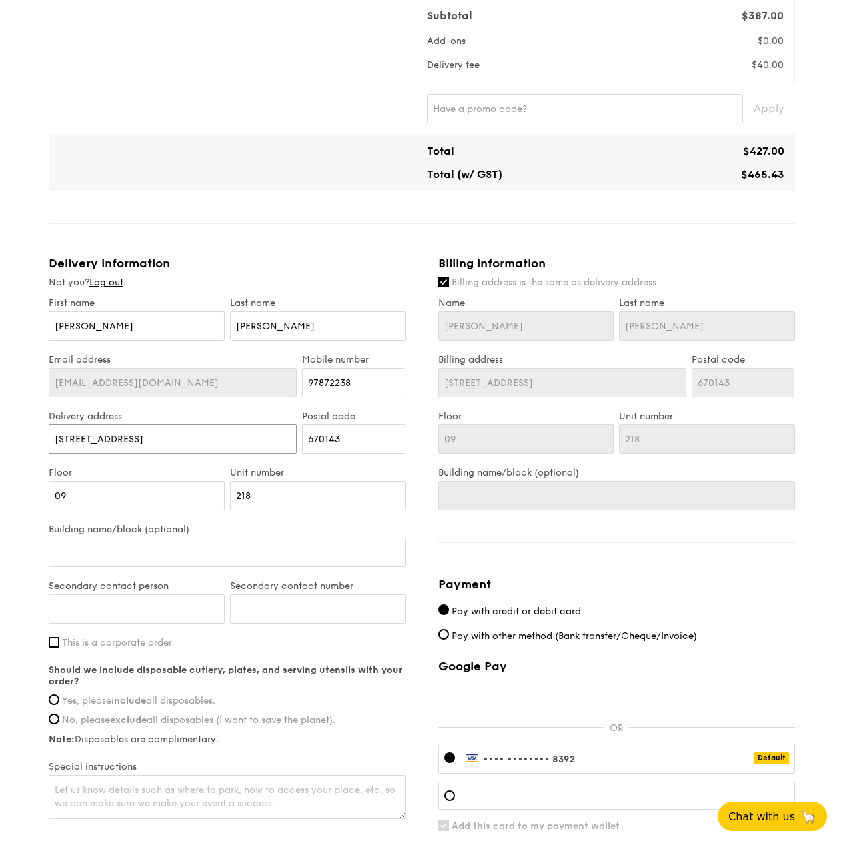
drag, startPoint x: 198, startPoint y: 439, endPoint x: 156, endPoint y: 442, distance: 42.7
click at [156, 442] on input "[STREET_ADDRESS]" at bounding box center [173, 438] width 248 height 29
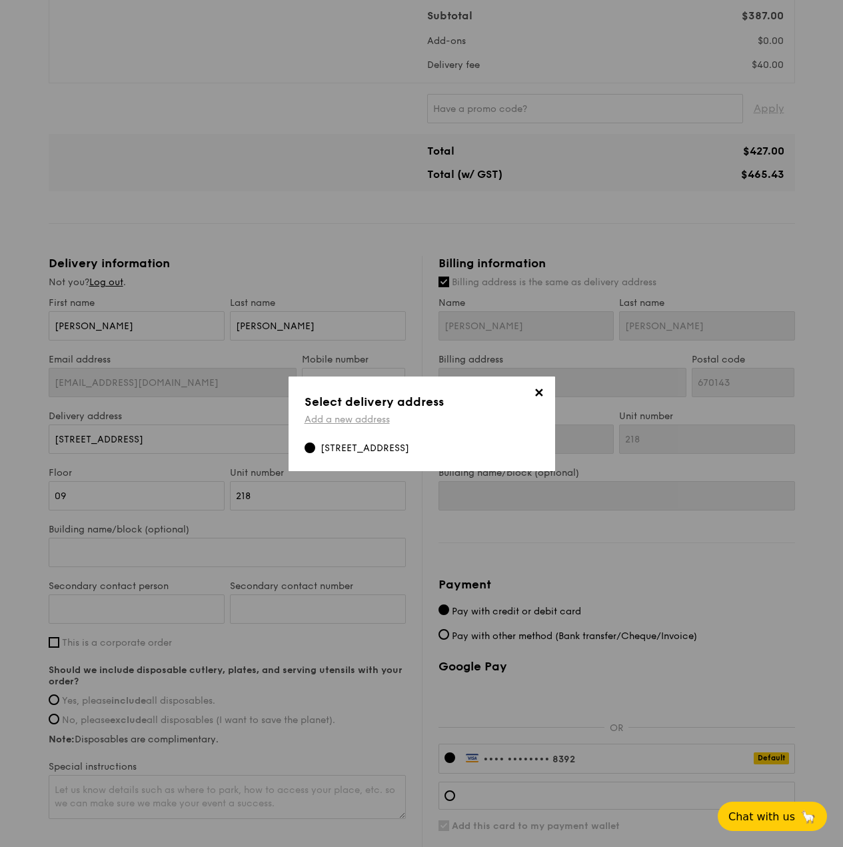
click at [360, 418] on link "Add a new address" at bounding box center [346, 419] width 85 height 11
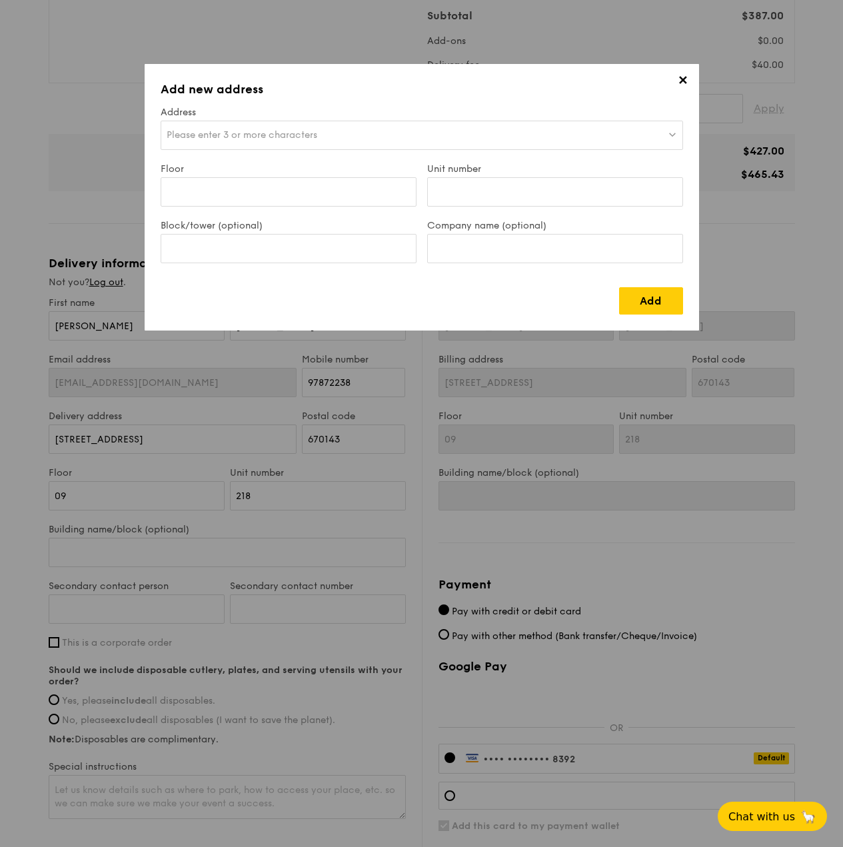
click at [399, 137] on div "Please enter 3 or more characters" at bounding box center [422, 135] width 522 height 29
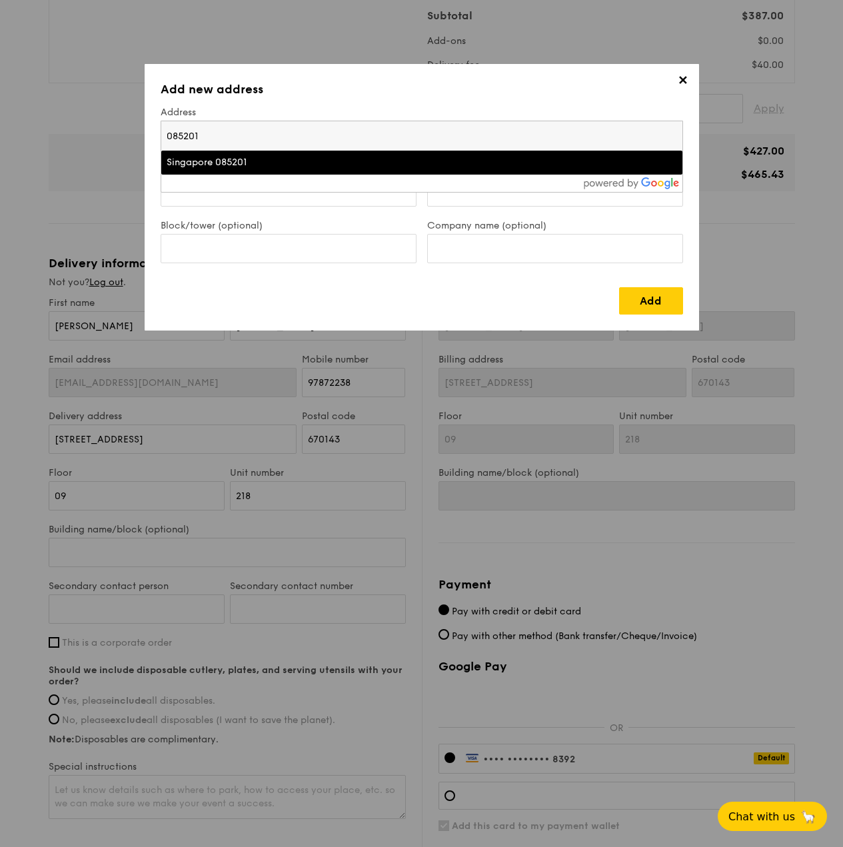
type input "085201"
click at [346, 175] on div at bounding box center [421, 183] width 521 height 17
click at [258, 161] on div "Singapore 085201" at bounding box center [358, 162] width 383 height 13
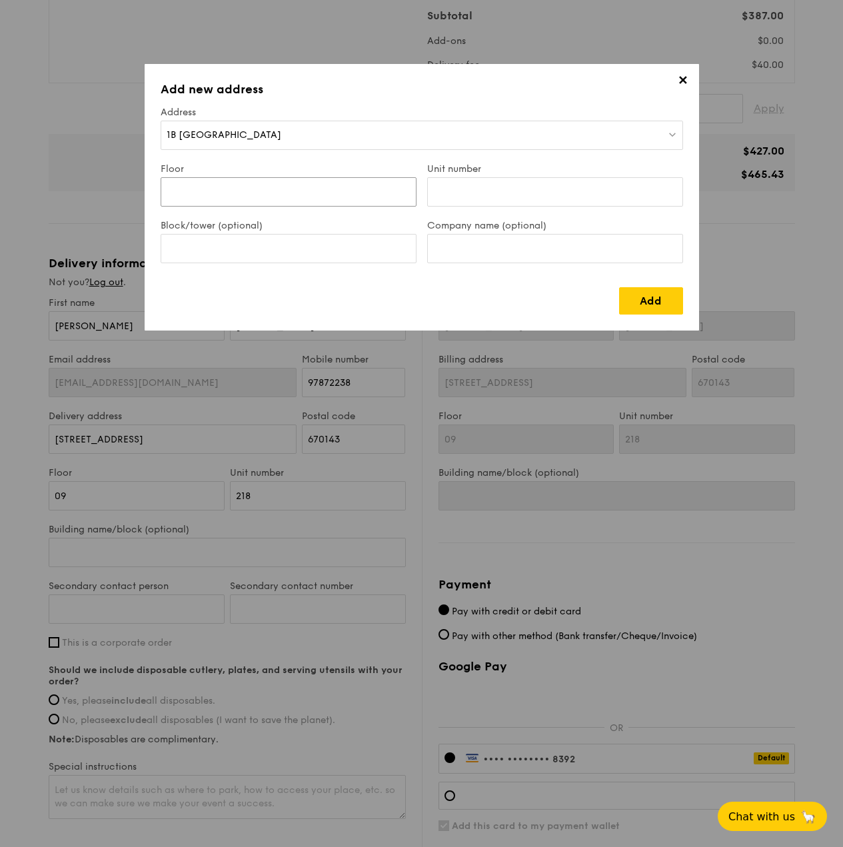
click at [268, 195] on input "Floor" at bounding box center [289, 191] width 256 height 29
type input "28"
type input "23"
click at [643, 304] on link "Add" at bounding box center [651, 300] width 64 height 27
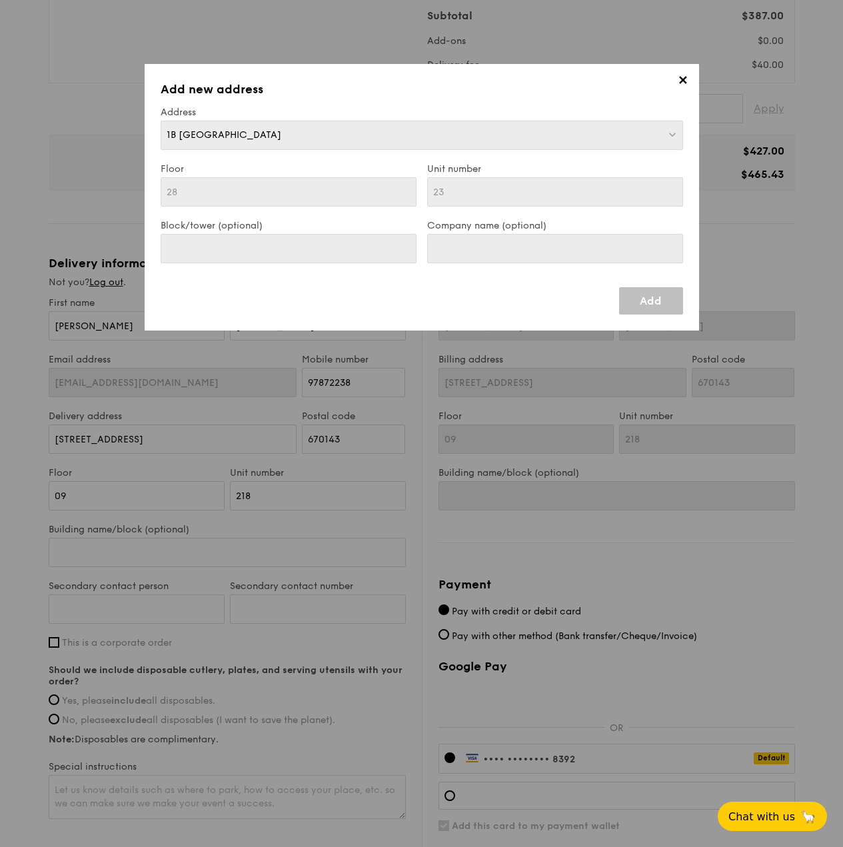
type input "1B [GEOGRAPHIC_DATA]"
type input "085201"
type input "28"
type input "23"
type input "1B [GEOGRAPHIC_DATA]"
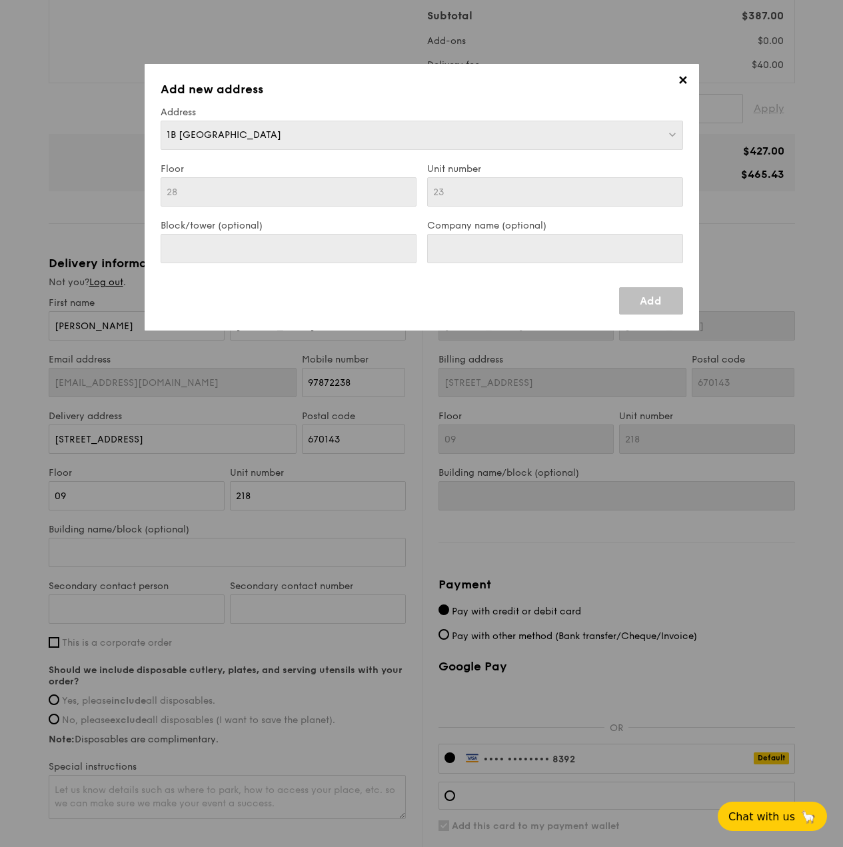
type input "085201"
type input "28"
type input "23"
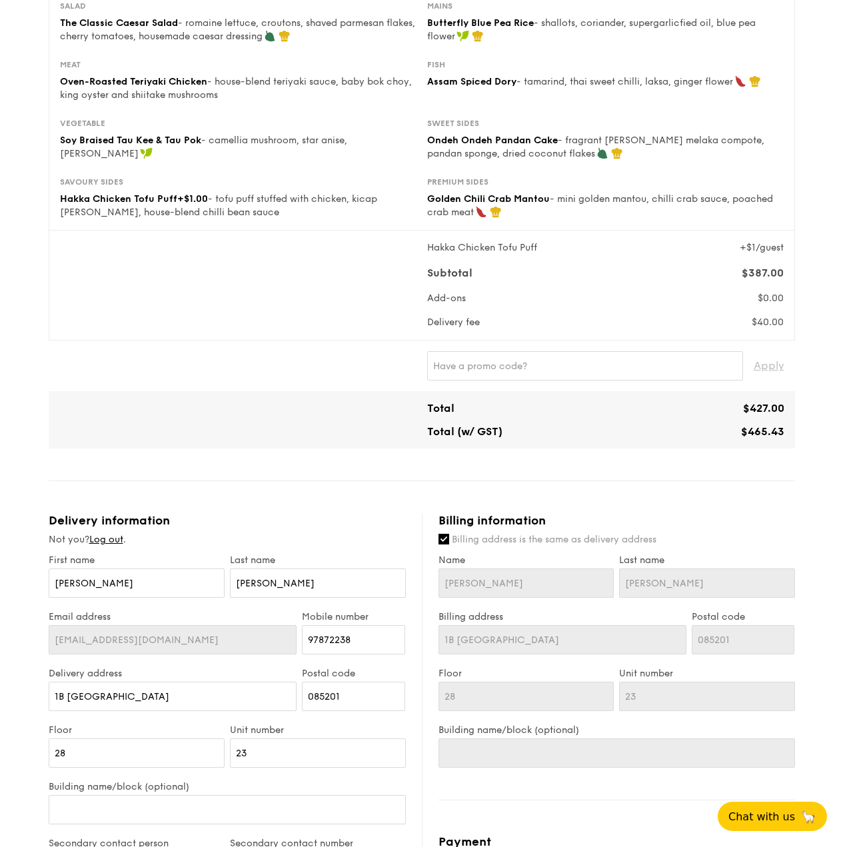
scroll to position [0, 0]
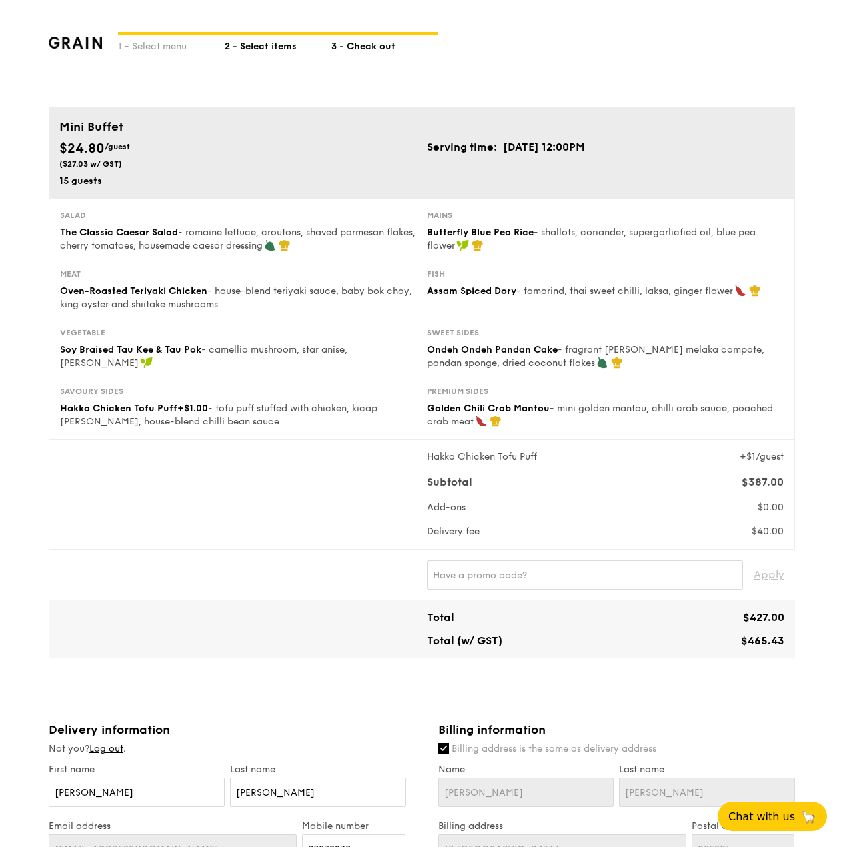
click at [252, 41] on div "2 - Select items" at bounding box center [277, 44] width 107 height 19
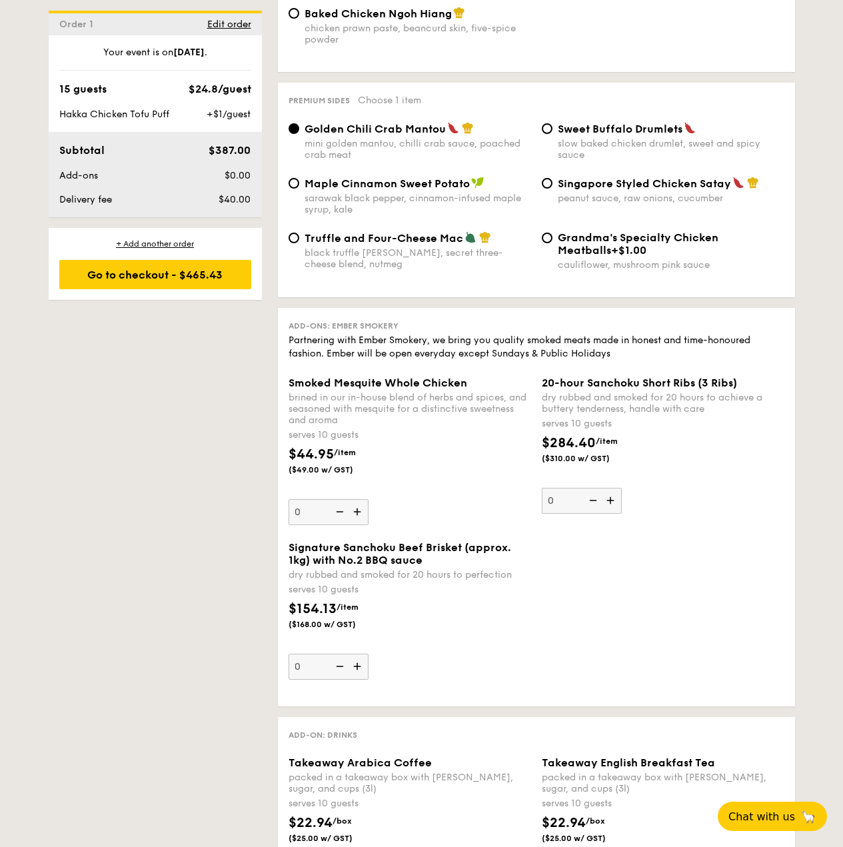
scroll to position [2664, 0]
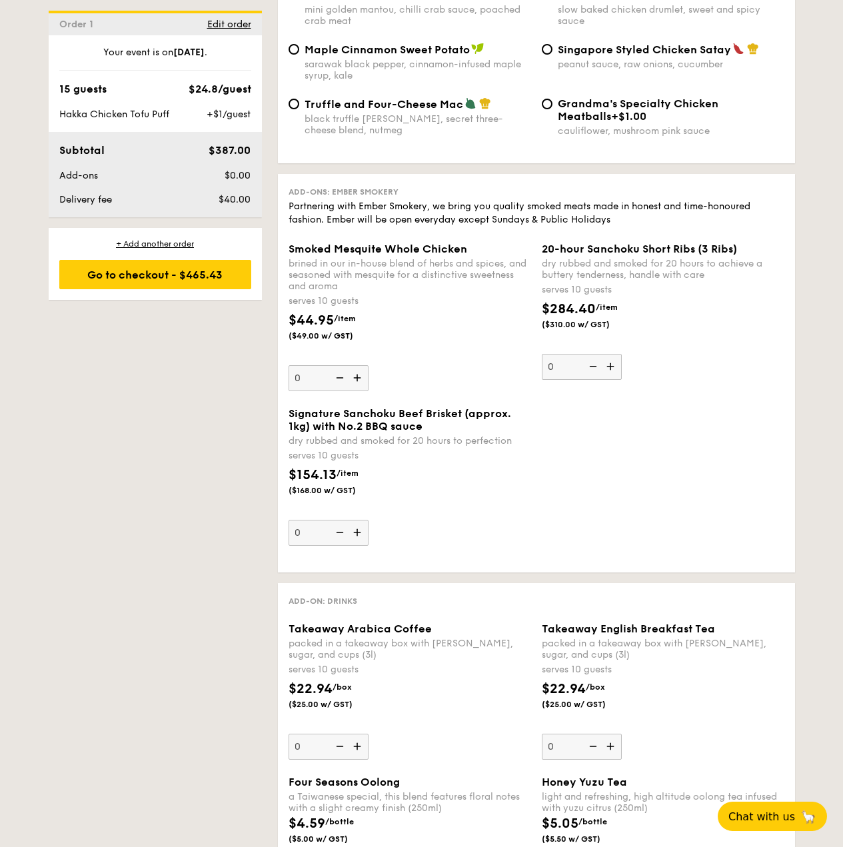
drag, startPoint x: 293, startPoint y: 455, endPoint x: 334, endPoint y: 454, distance: 41.3
click at [334, 467] on span "$154.13" at bounding box center [312, 475] width 48 height 16
click at [344, 449] on div "serves 10 guests" at bounding box center [409, 455] width 242 height 13
click at [344, 520] on input "0" at bounding box center [328, 533] width 80 height 26
drag, startPoint x: 314, startPoint y: 394, endPoint x: 482, endPoint y: 394, distance: 167.2
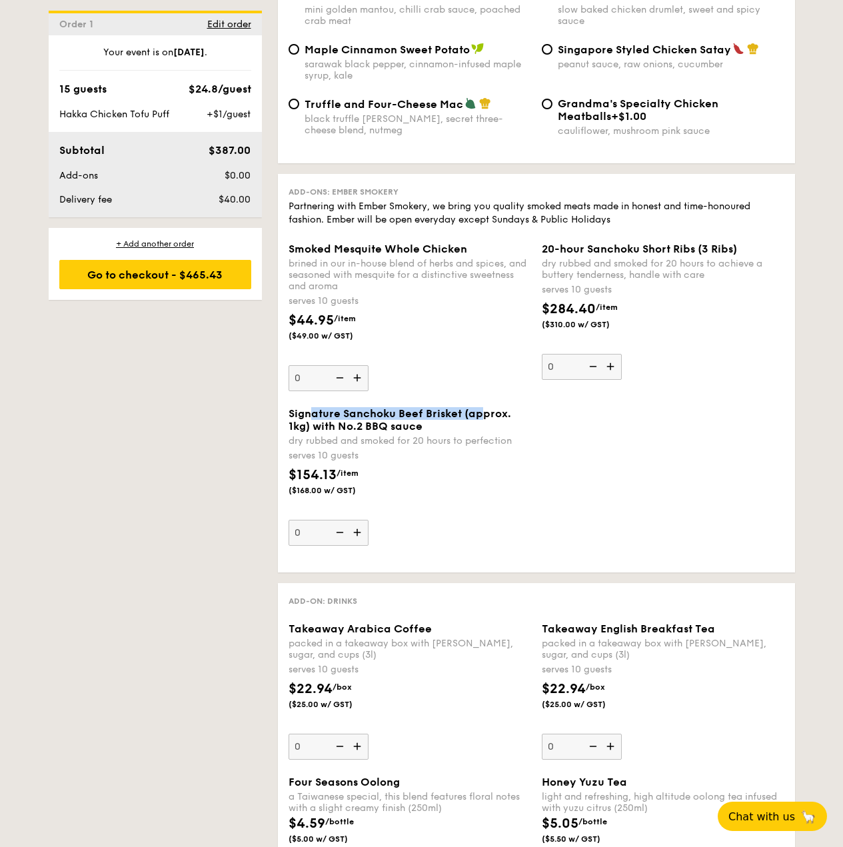
click at [482, 407] on span "Signature Sanchoku Beef Brisket (approx. 1kg) with No.2 BBQ sauce" at bounding box center [399, 419] width 222 height 25
click at [525, 472] on div "$154.13 /item ($168.00 w/ GST)" at bounding box center [409, 488] width 253 height 47
click at [368, 520] on input "0" at bounding box center [328, 533] width 80 height 26
click at [506, 465] on div "$154.13 /item ($168.00 w/ GST)" at bounding box center [409, 488] width 253 height 47
click at [368, 520] on input "0" at bounding box center [328, 533] width 80 height 26
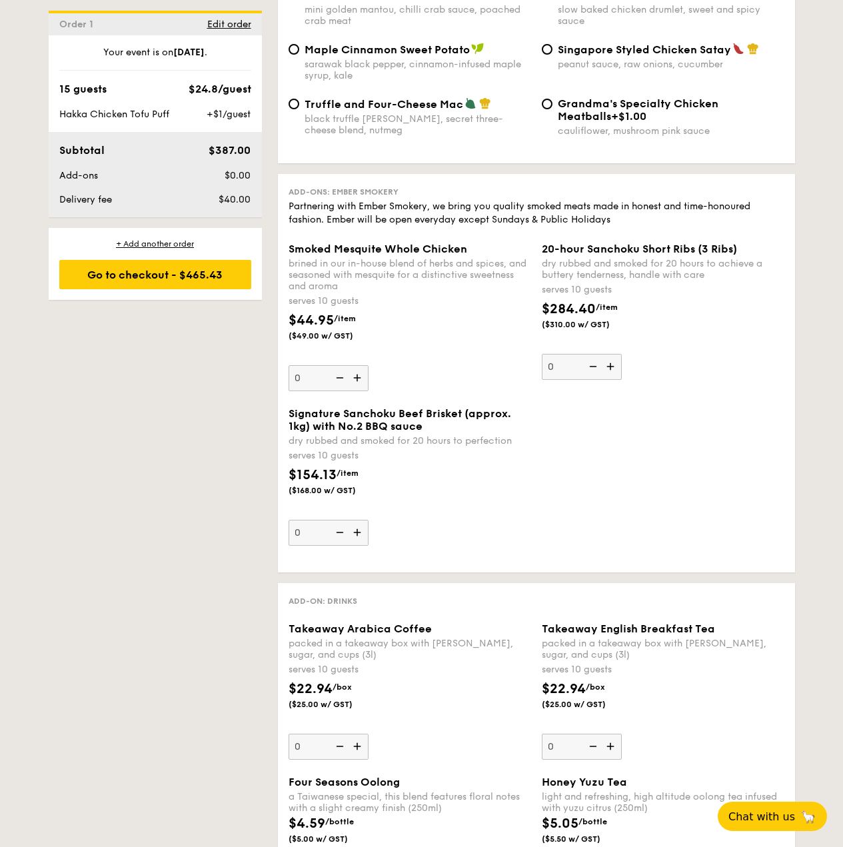
click at [504, 465] on div "$154.13 /item ($168.00 w/ GST)" at bounding box center [409, 488] width 253 height 47
click at [368, 520] on input "0" at bounding box center [328, 533] width 80 height 26
click at [505, 465] on div "$154.13 /item ($168.00 w/ GST)" at bounding box center [409, 488] width 253 height 47
click at [368, 520] on input "0" at bounding box center [328, 533] width 80 height 26
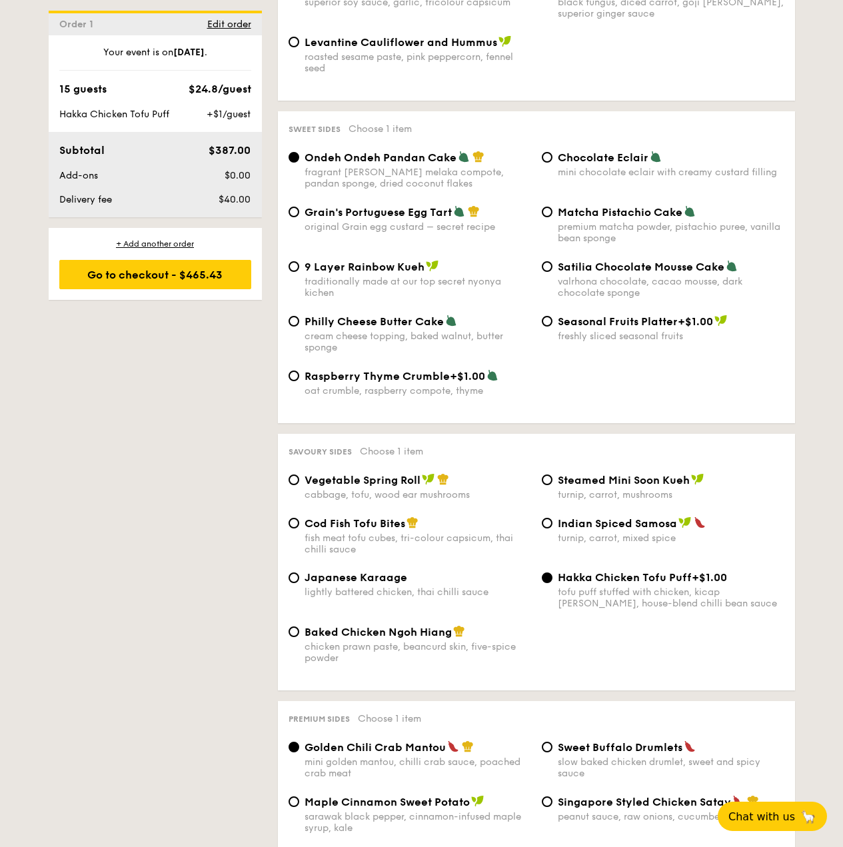
scroll to position [1998, 0]
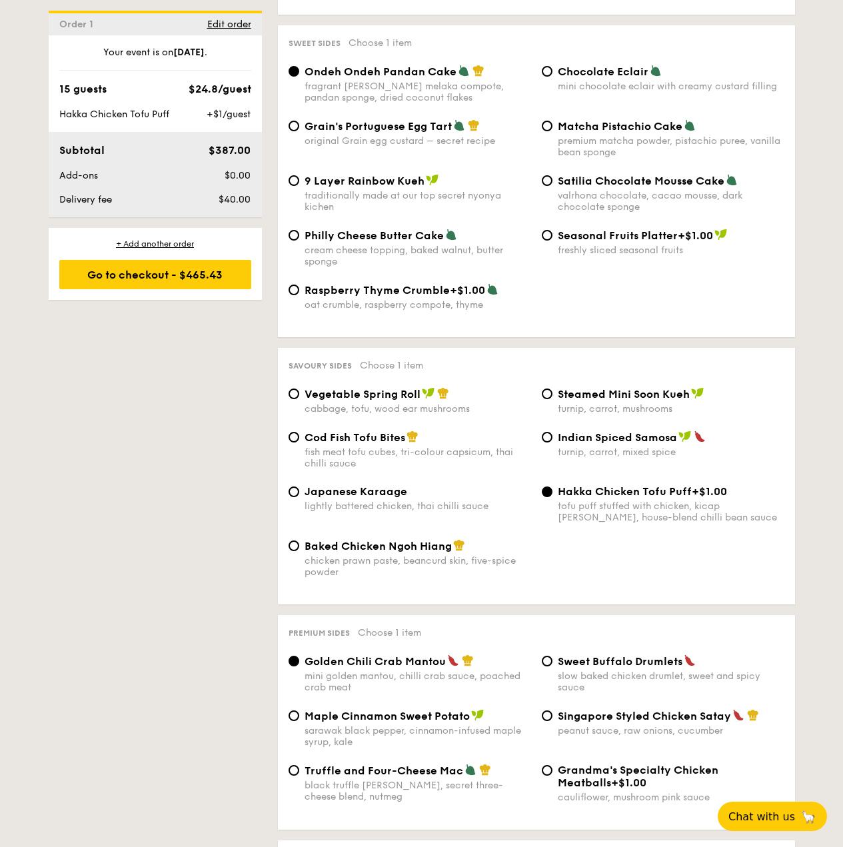
click at [334, 120] on span "Grain's Portuguese Egg Tart" at bounding box center [377, 126] width 147 height 13
click at [299, 121] on input "Grain's Portuguese Egg Tart original Grain egg custard – secret recipe" at bounding box center [293, 126] width 11 height 11
radio input "true"
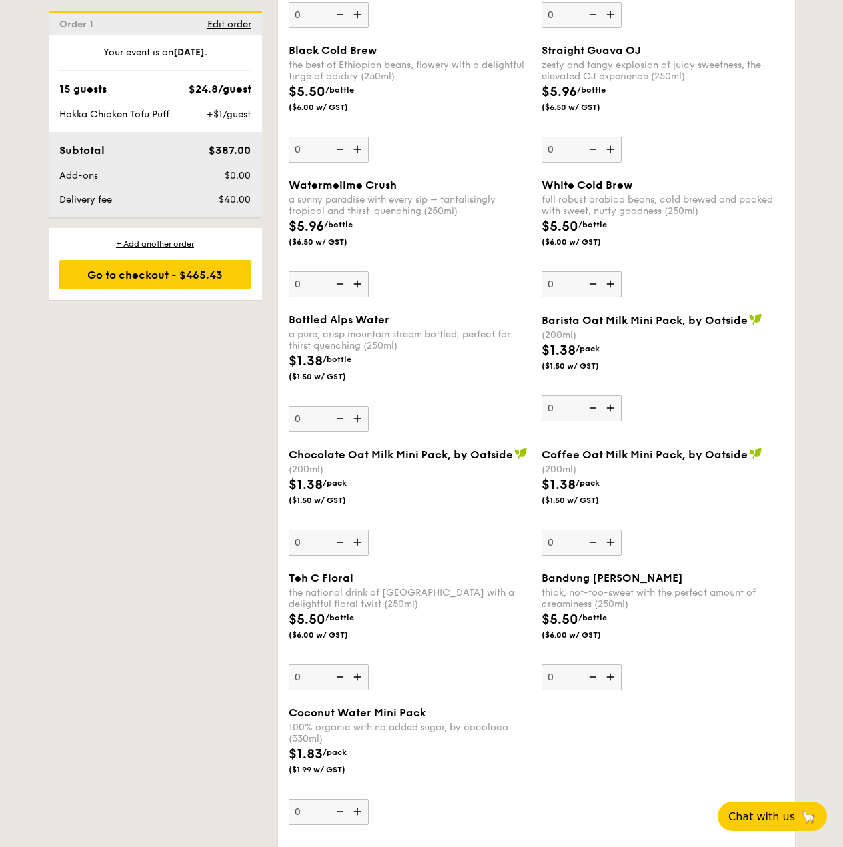
scroll to position [3936, 0]
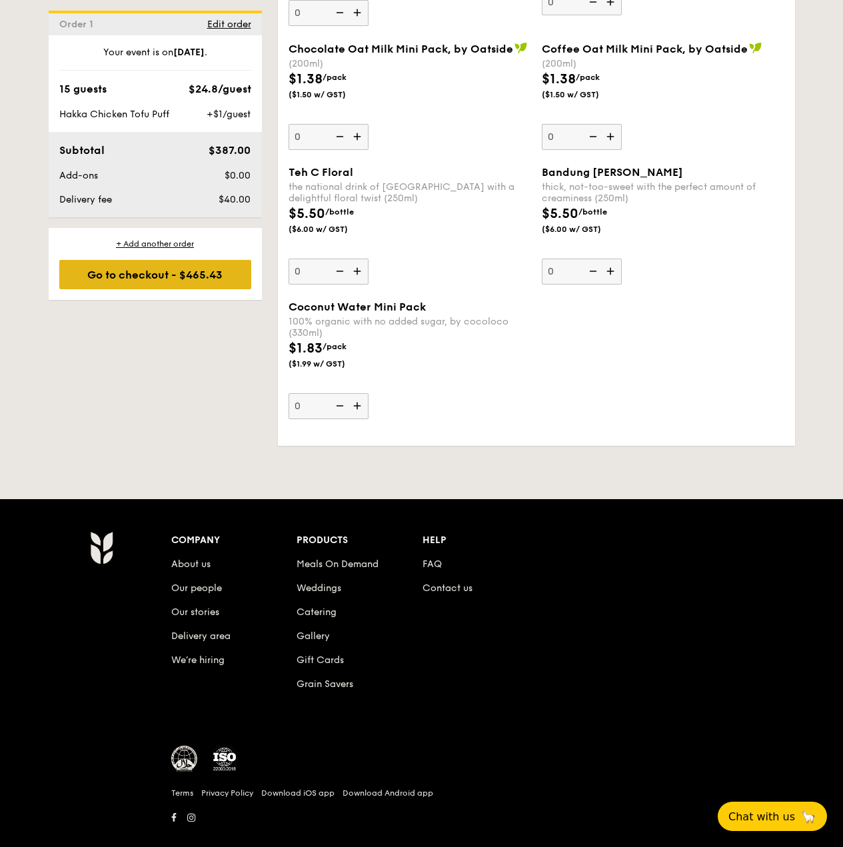
click at [133, 284] on div "Go to checkout - $465.43" at bounding box center [155, 274] width 192 height 29
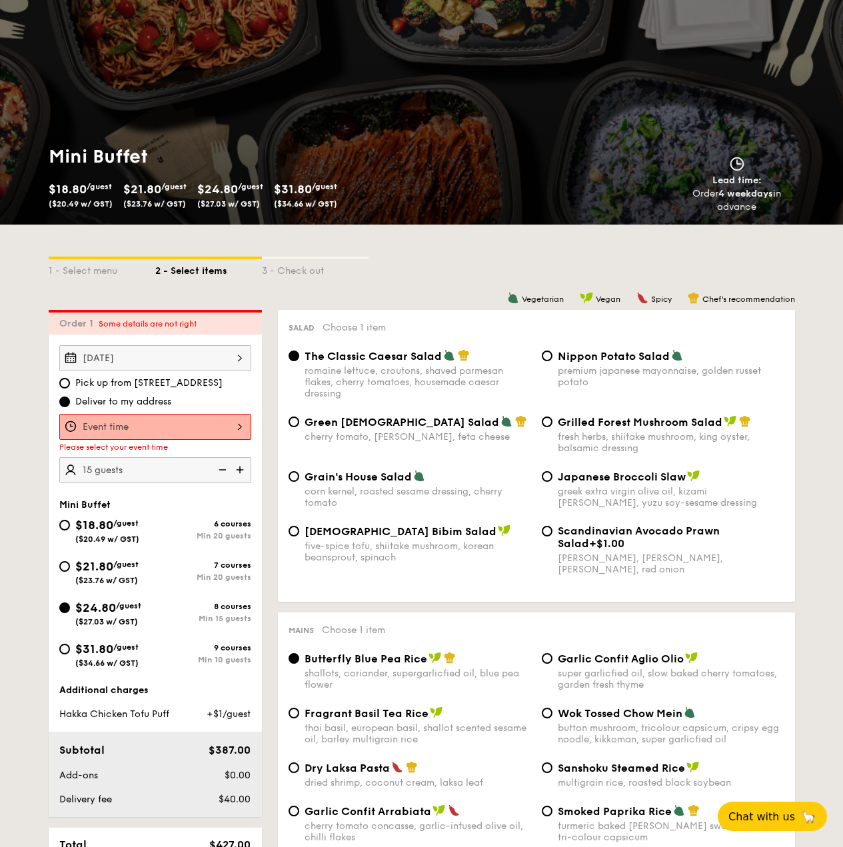
scroll to position [89, 0]
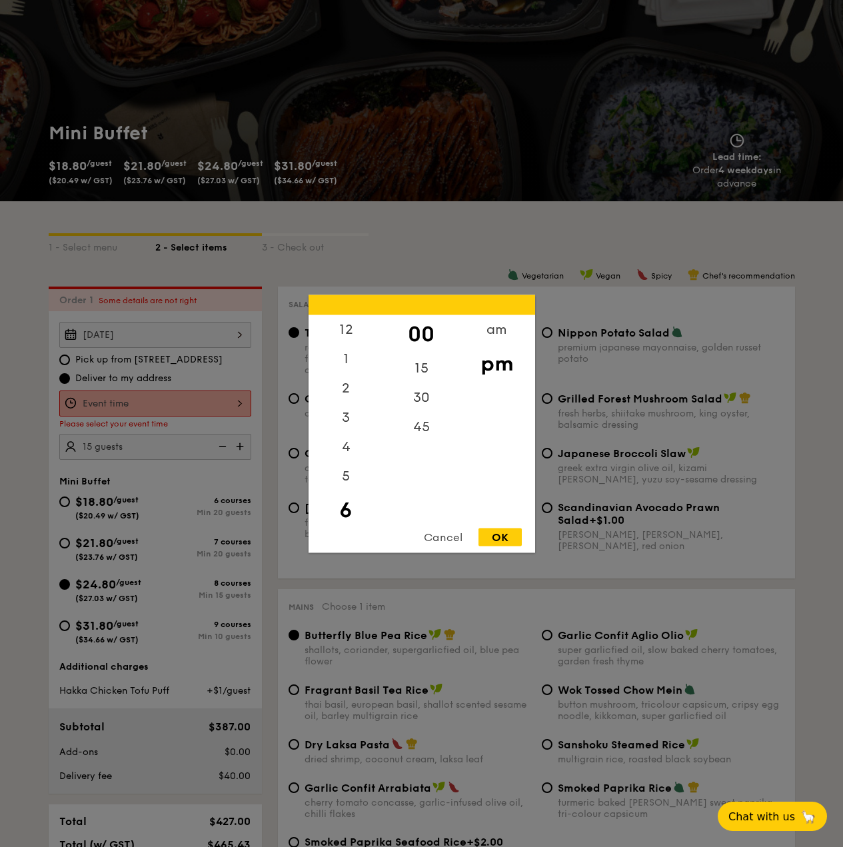
click at [231, 398] on div "12 1 2 3 4 5 6 7 8 9 10 11 00 15 30 45 am pm Cancel OK" at bounding box center [155, 403] width 192 height 26
click at [351, 329] on div "12" at bounding box center [345, 333] width 75 height 39
click at [430, 367] on div "15" at bounding box center [421, 372] width 75 height 39
click at [505, 535] on div "OK" at bounding box center [499, 537] width 43 height 18
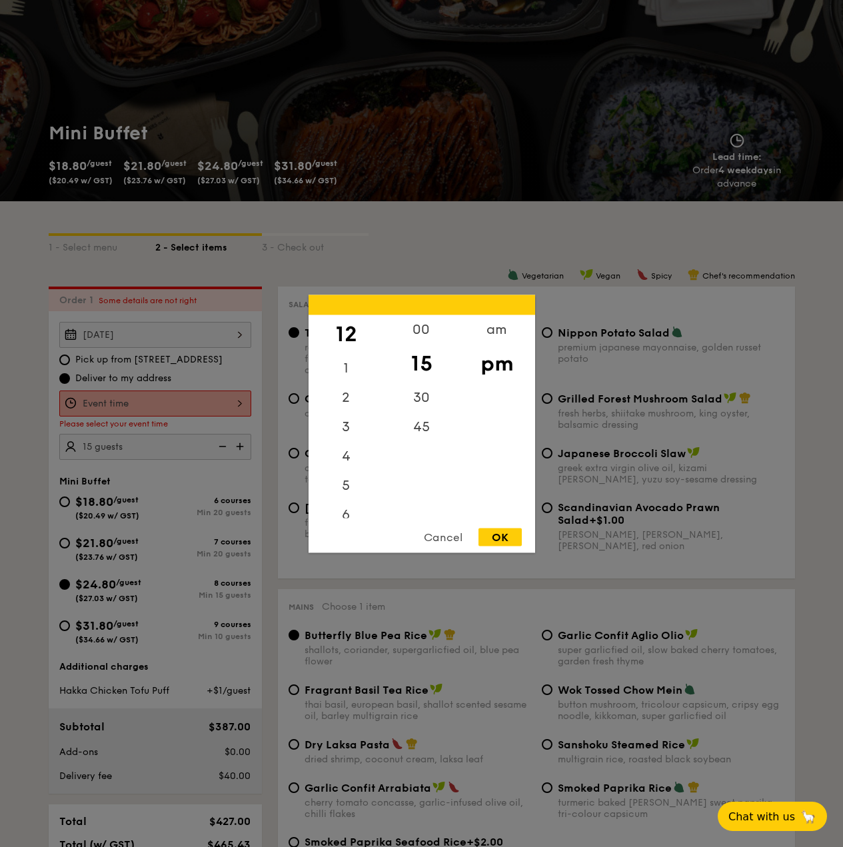
type input "12:15PM"
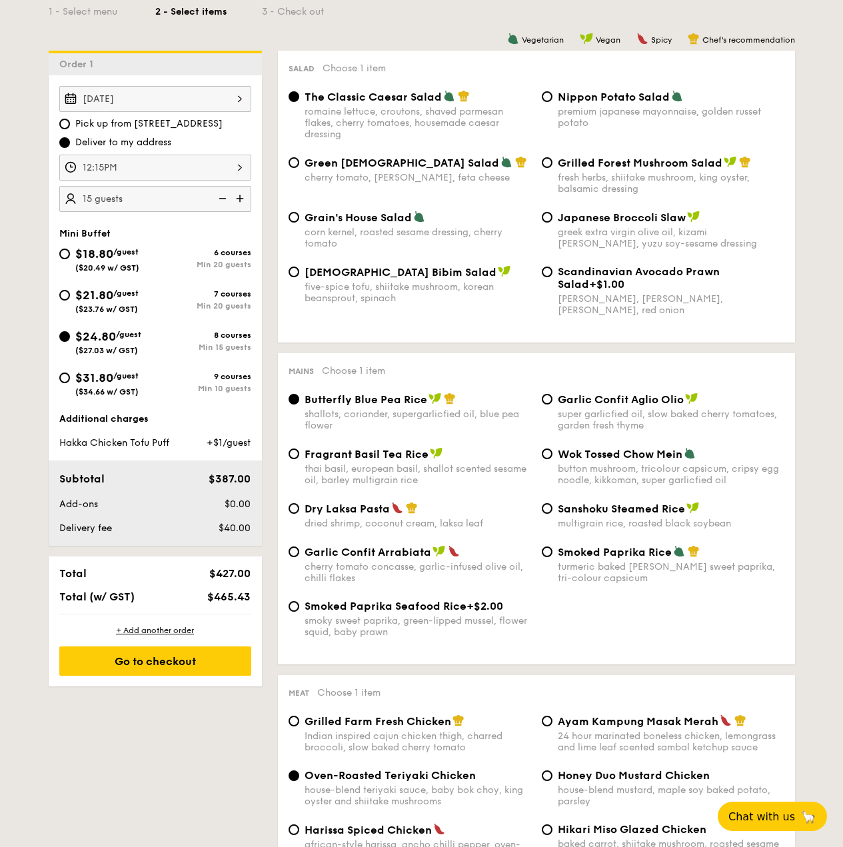
scroll to position [422, 0]
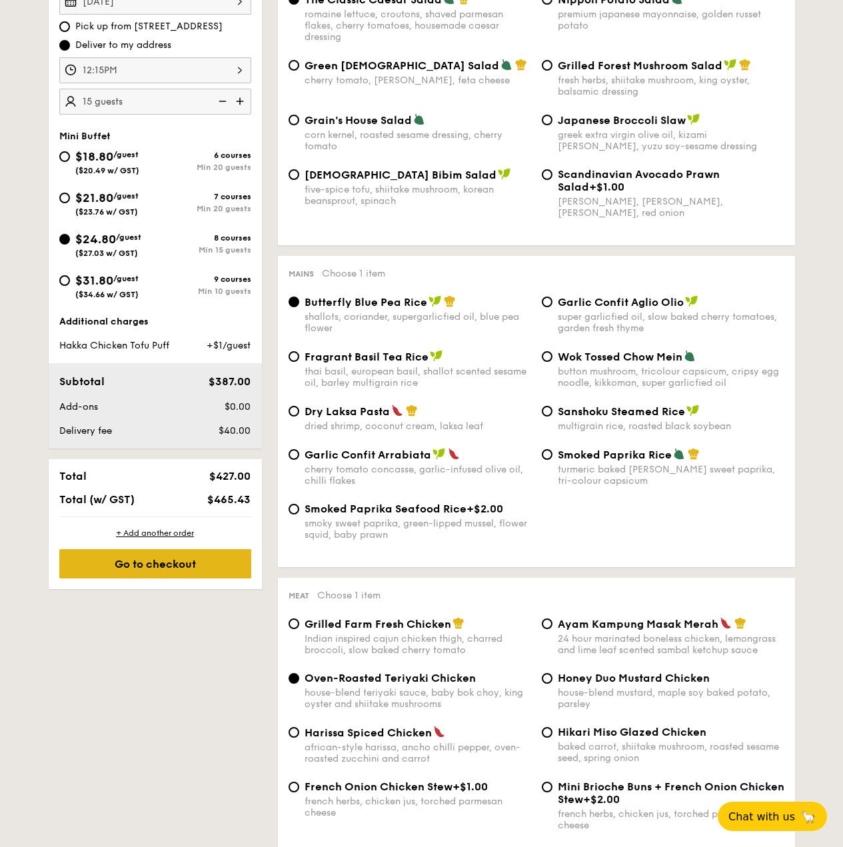
click at [125, 573] on div "Go to checkout" at bounding box center [155, 563] width 192 height 29
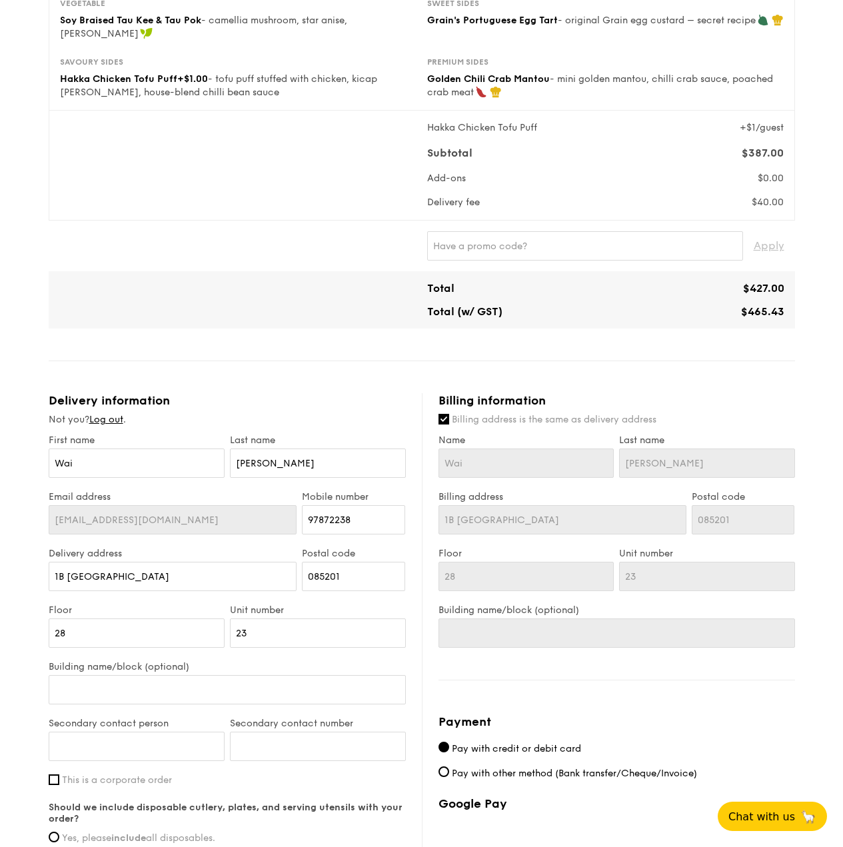
scroll to position [466, 0]
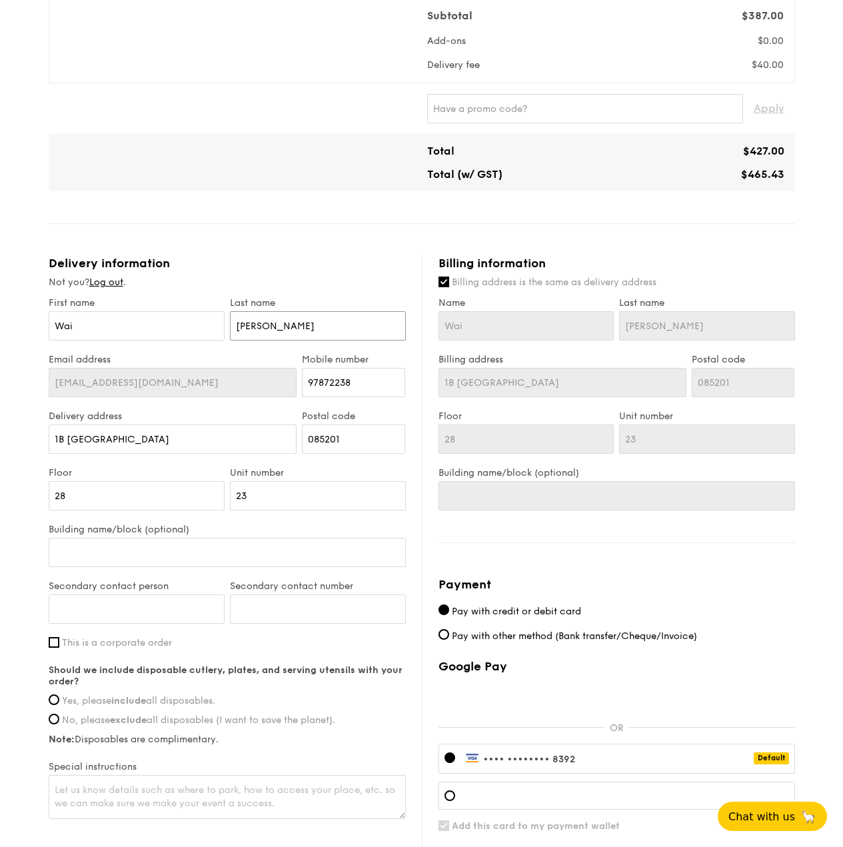
drag, startPoint x: 277, startPoint y: 319, endPoint x: 198, endPoint y: 309, distance: 79.9
click at [198, 309] on div "First name [PERSON_NAME] Last name [PERSON_NAME]" at bounding box center [227, 325] width 362 height 57
type input "L"
type input "La"
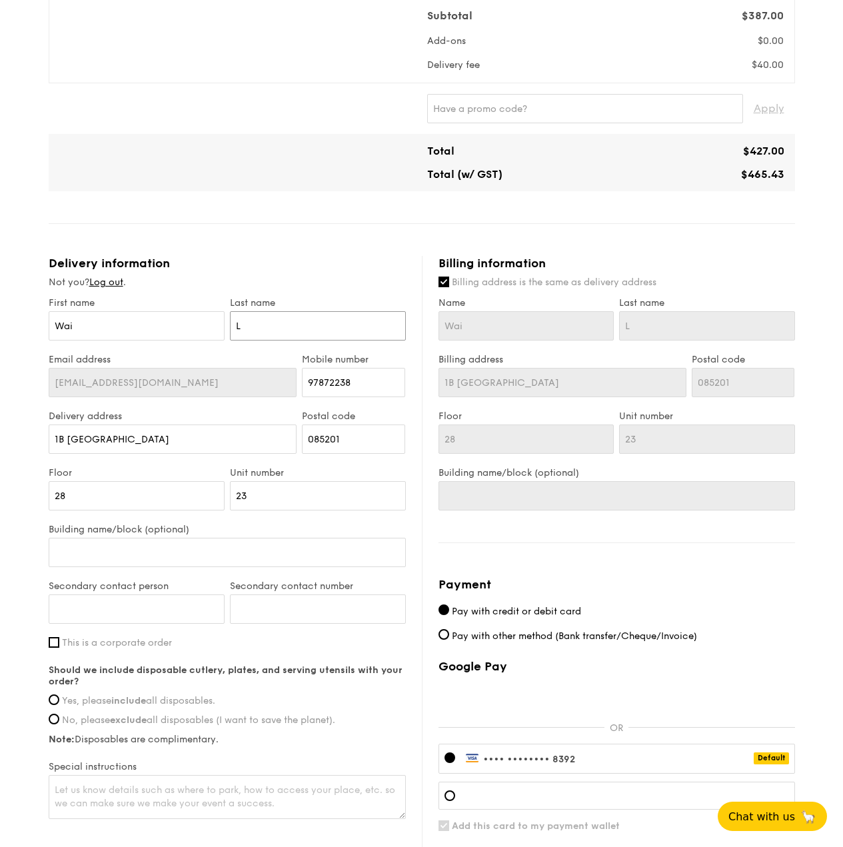
type input "La"
type input "[PERSON_NAME]"
click at [201, 311] on input "Wai" at bounding box center [137, 325] width 176 height 29
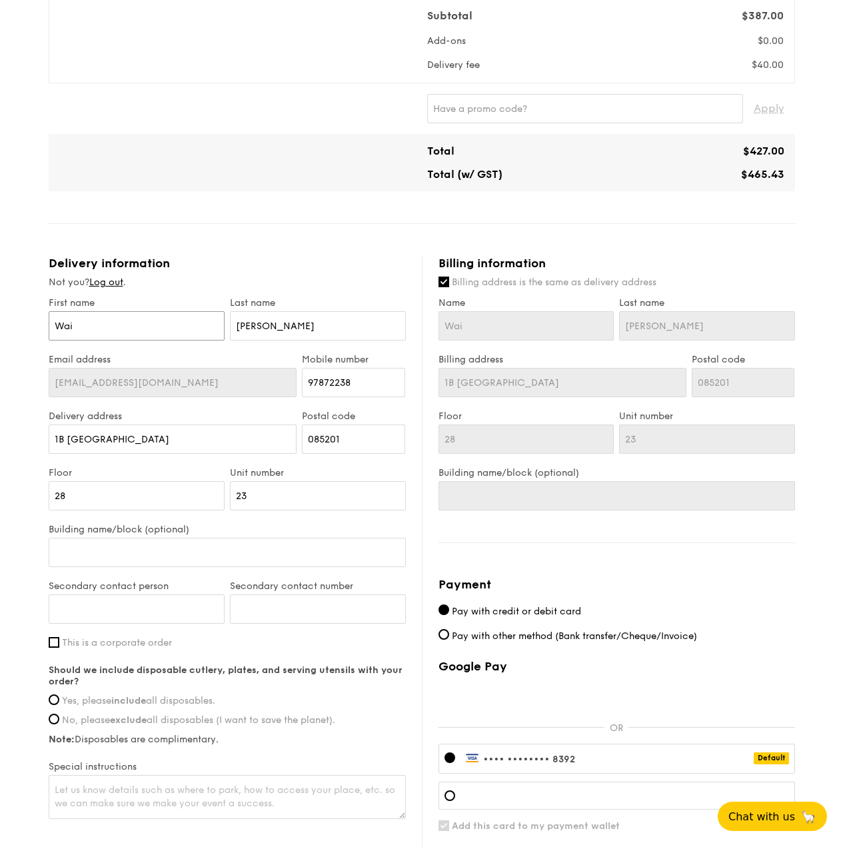
type input "Wai"
type input "[PERSON_NAME]"
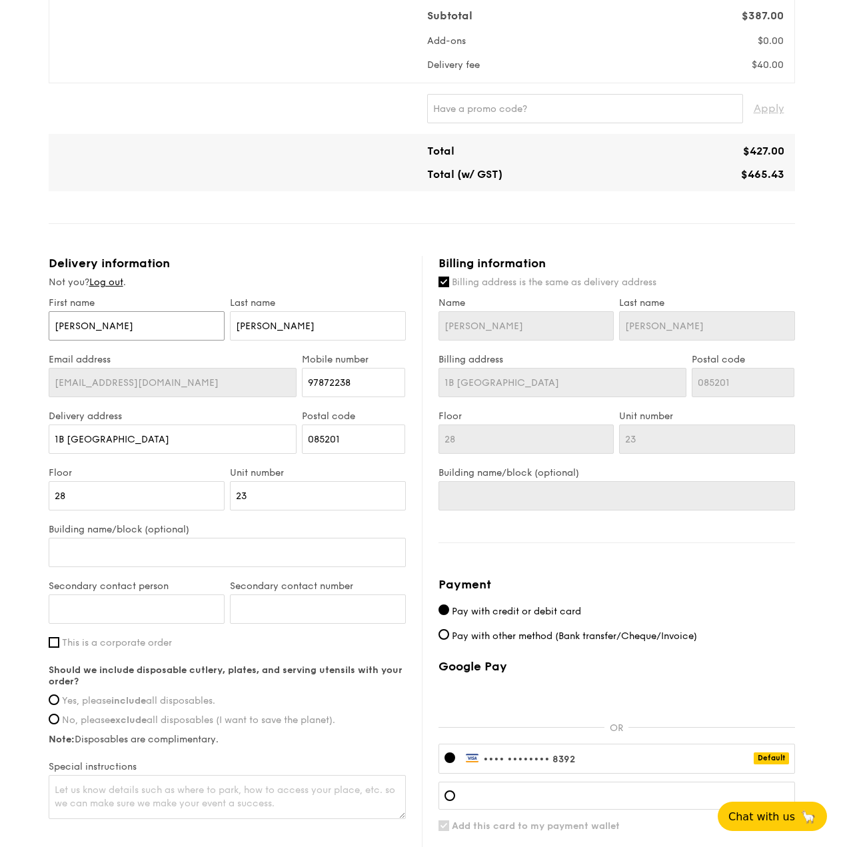
type input "[PERSON_NAME]"
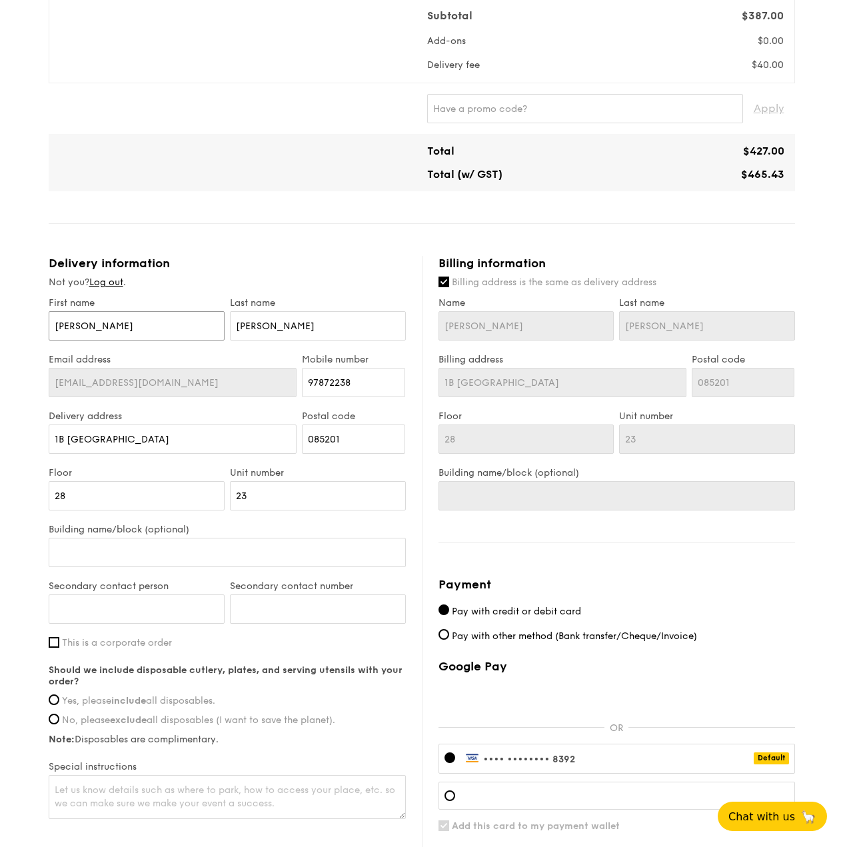
type input "[PERSON_NAME]"
click at [229, 258] on div "Delivery information Not you? Log out . First name [PERSON_NAME] Last name [PER…" at bounding box center [235, 538] width 373 height 565
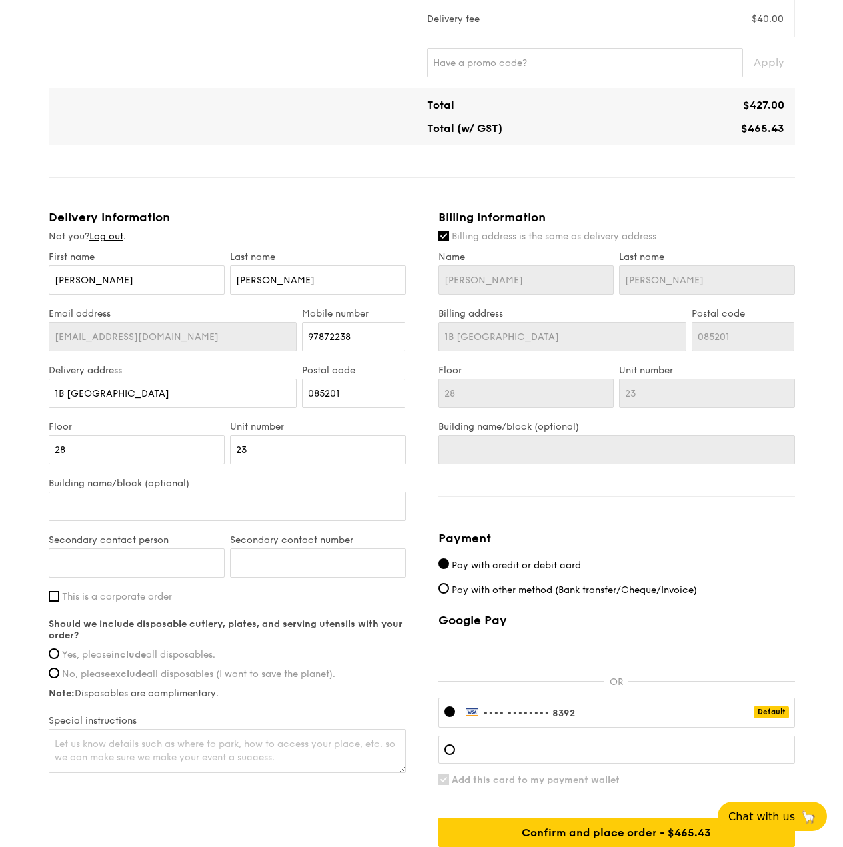
scroll to position [533, 0]
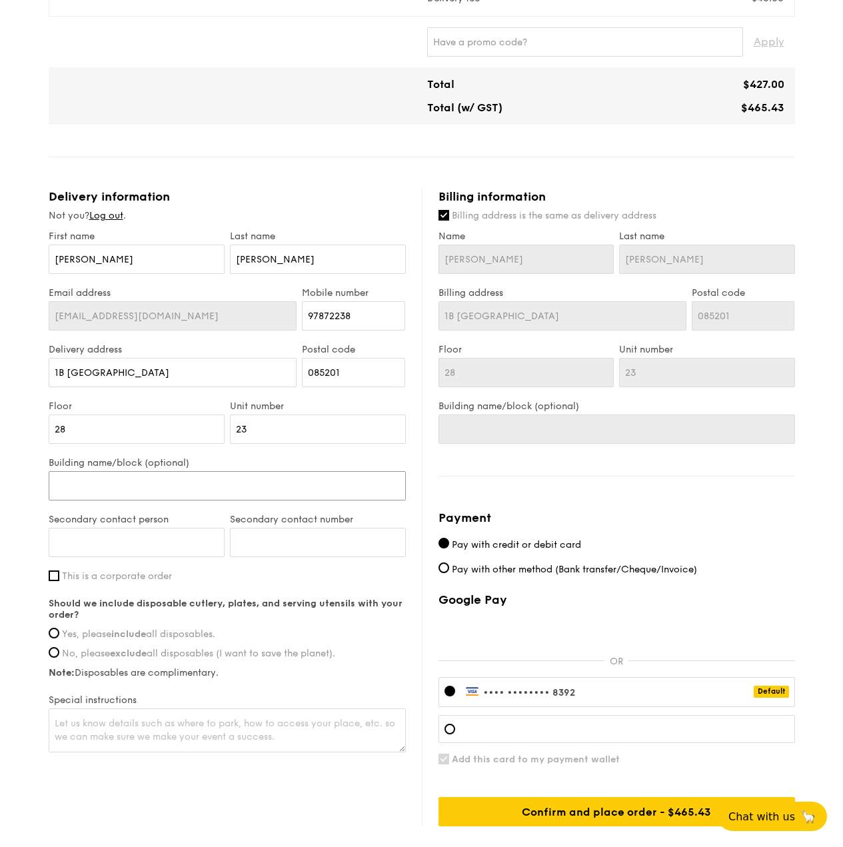
click at [202, 471] on input "Building name/block (optional)" at bounding box center [227, 485] width 357 height 29
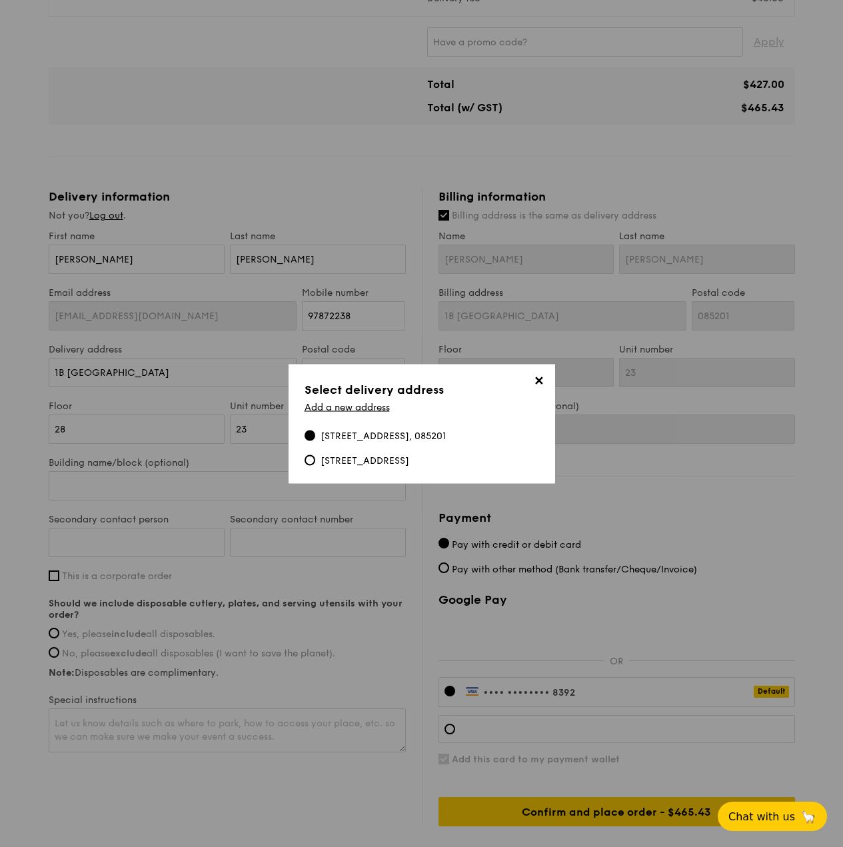
click at [537, 381] on span "✕" at bounding box center [539, 382] width 19 height 19
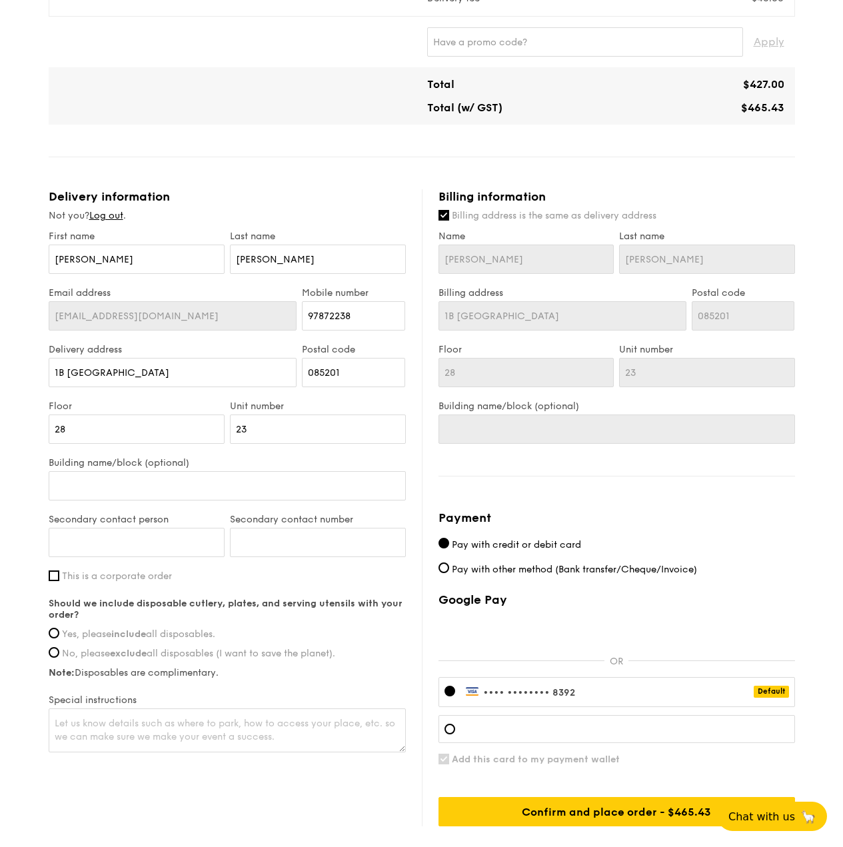
click at [61, 628] on label "Yes, please include all disposables." at bounding box center [227, 633] width 357 height 11
click at [59, 627] on input "Yes, please include all disposables." at bounding box center [54, 632] width 11 height 11
radio input "true"
click at [158, 528] on input "Secondary contact person" at bounding box center [137, 542] width 176 height 29
type input "[PERSON_NAME]"
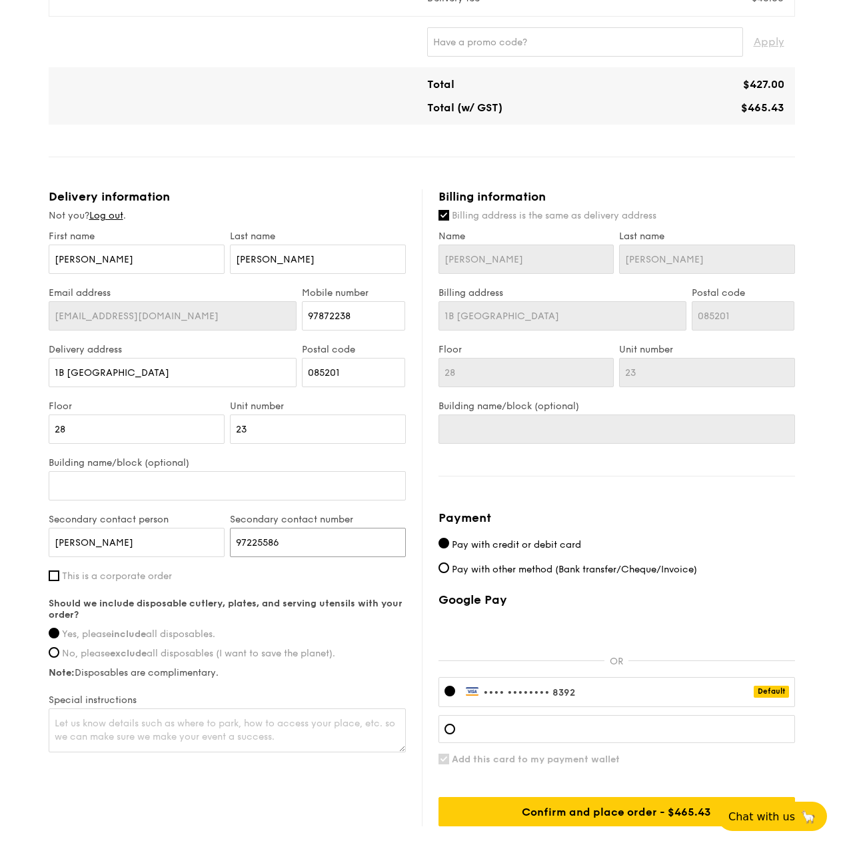
type input "97225586"
click at [135, 534] on input "[PERSON_NAME]" at bounding box center [137, 542] width 176 height 29
type input "[PERSON_NAME]"
click at [244, 784] on div "Delivery information Not you? Log out . First name [PERSON_NAME] Last name [PER…" at bounding box center [422, 507] width 746 height 637
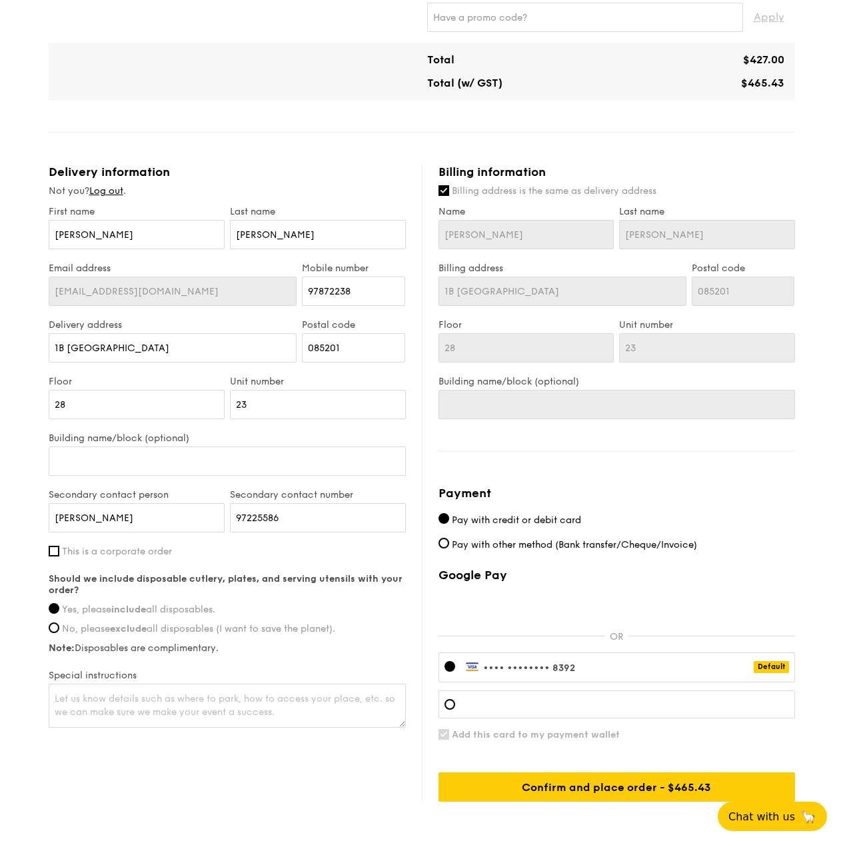
scroll to position [599, 0]
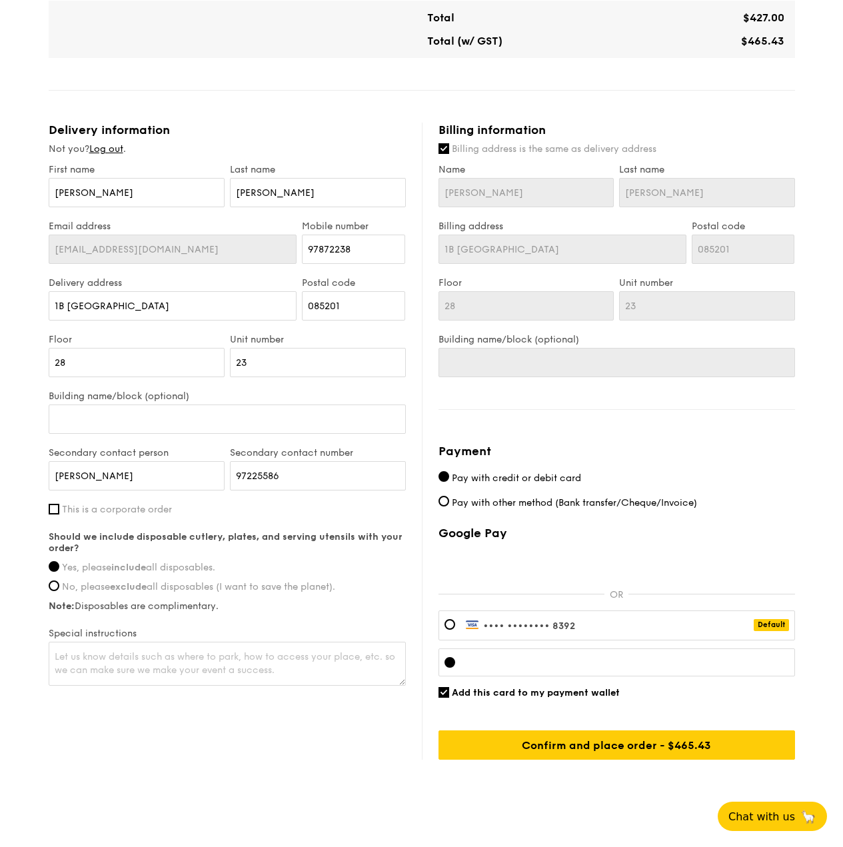
click at [563, 497] on span "Pay with other method (Bank transfer/Cheque/Invoice)" at bounding box center [574, 502] width 245 height 11
click at [449, 496] on input "Pay with other method (Bank transfer/Cheque/Invoice)" at bounding box center [443, 501] width 11 height 11
radio input "true"
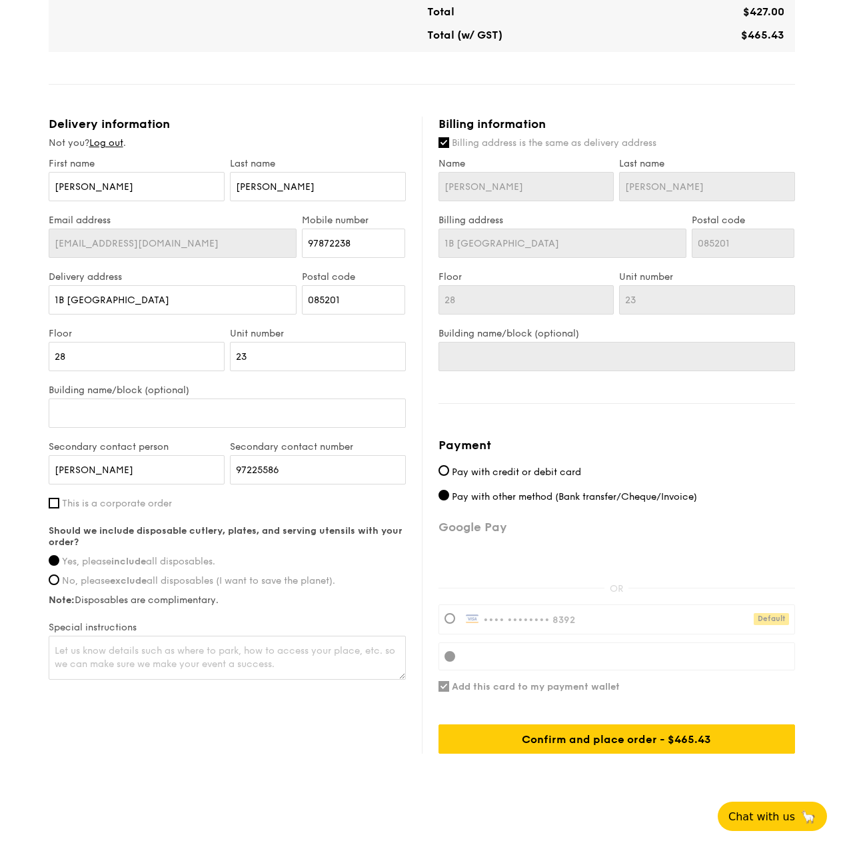
click at [492, 466] on label "Pay with credit or debit card" at bounding box center [616, 472] width 356 height 14
click at [449, 466] on input "Pay with credit or debit card" at bounding box center [443, 470] width 11 height 11
radio input "true"
click at [540, 642] on div at bounding box center [616, 656] width 356 height 28
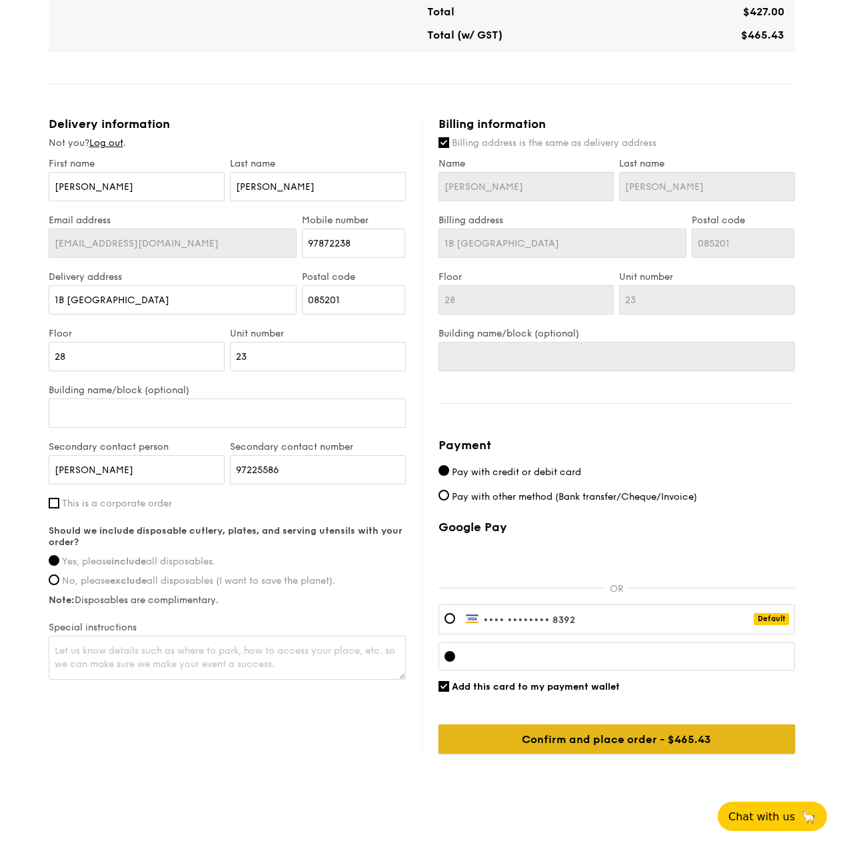
click at [714, 731] on input "Confirm and place order - $465.43" at bounding box center [616, 738] width 356 height 29
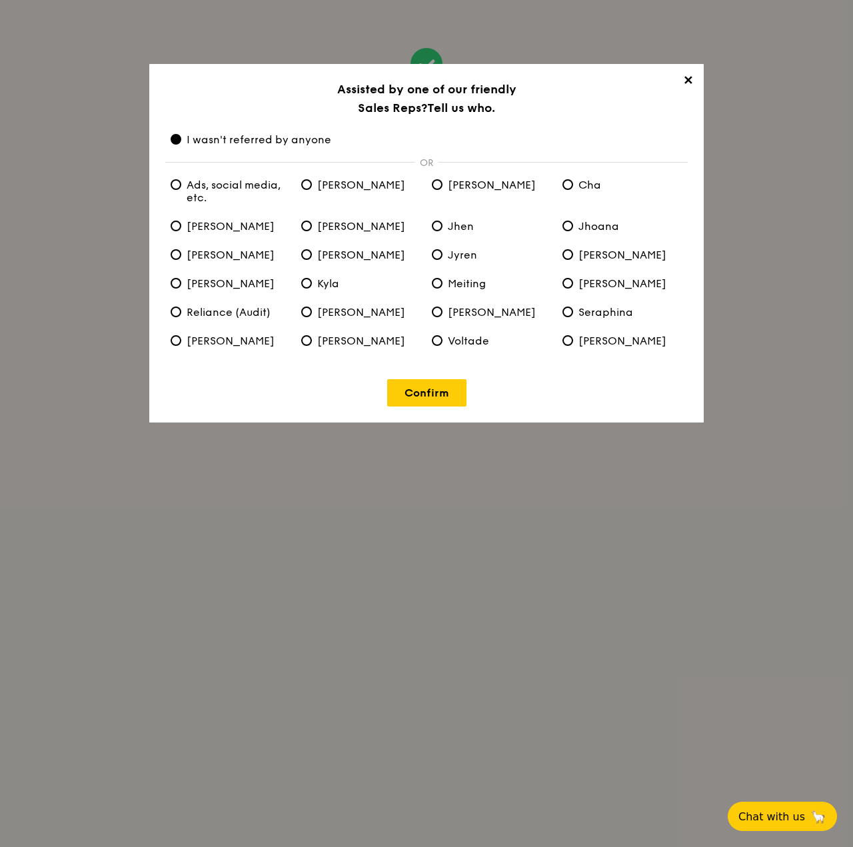
click at [251, 193] on span "Ads, social media, etc." at bounding box center [231, 191] width 120 height 25
click at [181, 190] on etc\ "Ads, social media, etc." at bounding box center [176, 184] width 11 height 11
radio etc\ "true"
click at [212, 145] on span "I wasn't referred by anyone" at bounding box center [251, 139] width 161 height 13
click at [181, 145] on anyone "I wasn't referred by anyone" at bounding box center [176, 139] width 11 height 11
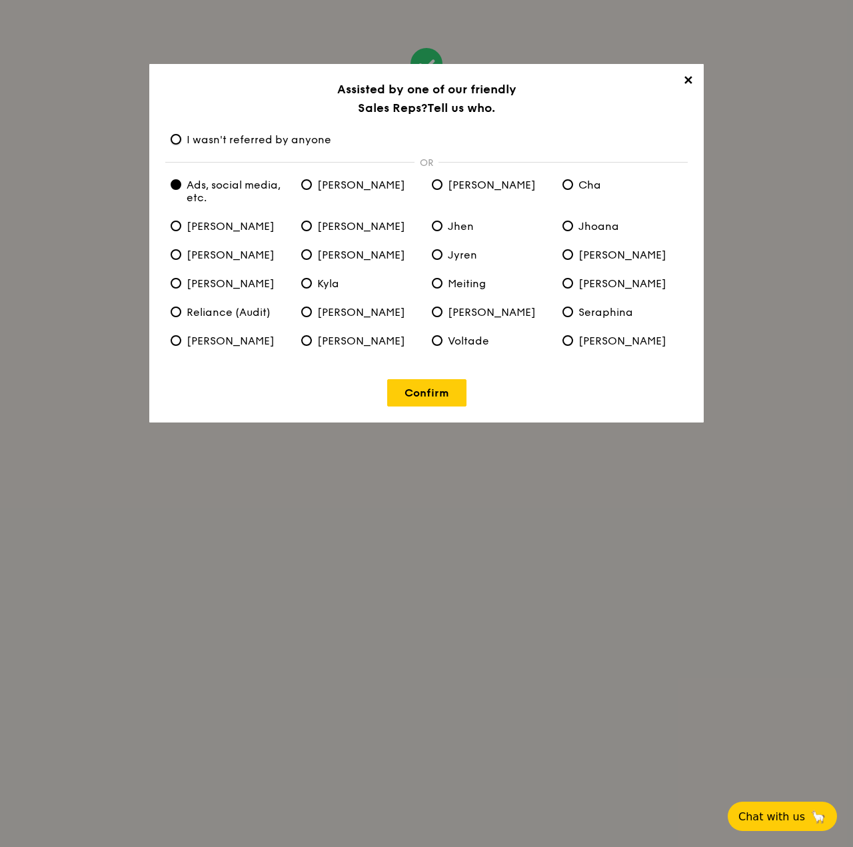
radio anyone "true"
click at [233, 194] on span "Ads, social media, etc." at bounding box center [231, 191] width 120 height 25
click at [181, 190] on etc\ "Ads, social media, etc." at bounding box center [176, 184] width 11 height 11
radio etc\ "true"
radio anyone "false"
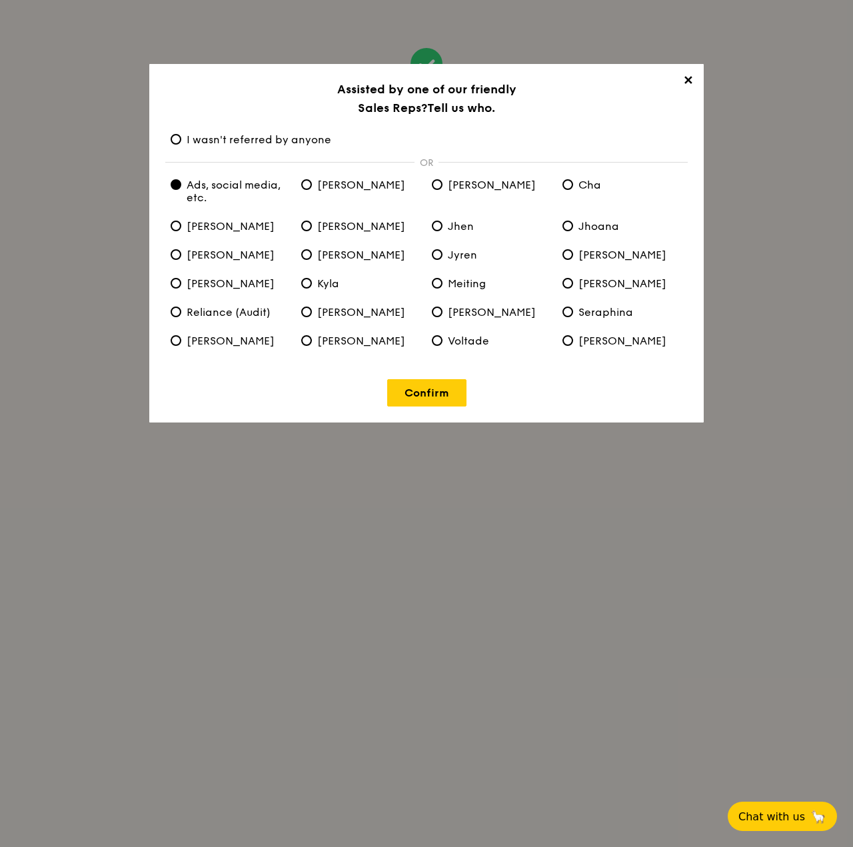
click at [226, 307] on span "Reliance (Audit)" at bounding box center [221, 312] width 100 height 13
click at [181, 307] on \(Audit\) "Reliance (Audit)" at bounding box center [176, 311] width 11 height 11
radio \(Audit\) "true"
radio etc\ "false"
click at [248, 151] on div "✕ Assisted by one of our friendly Sales Reps? Tell us who. I wasn't referred by…" at bounding box center [426, 243] width 554 height 358
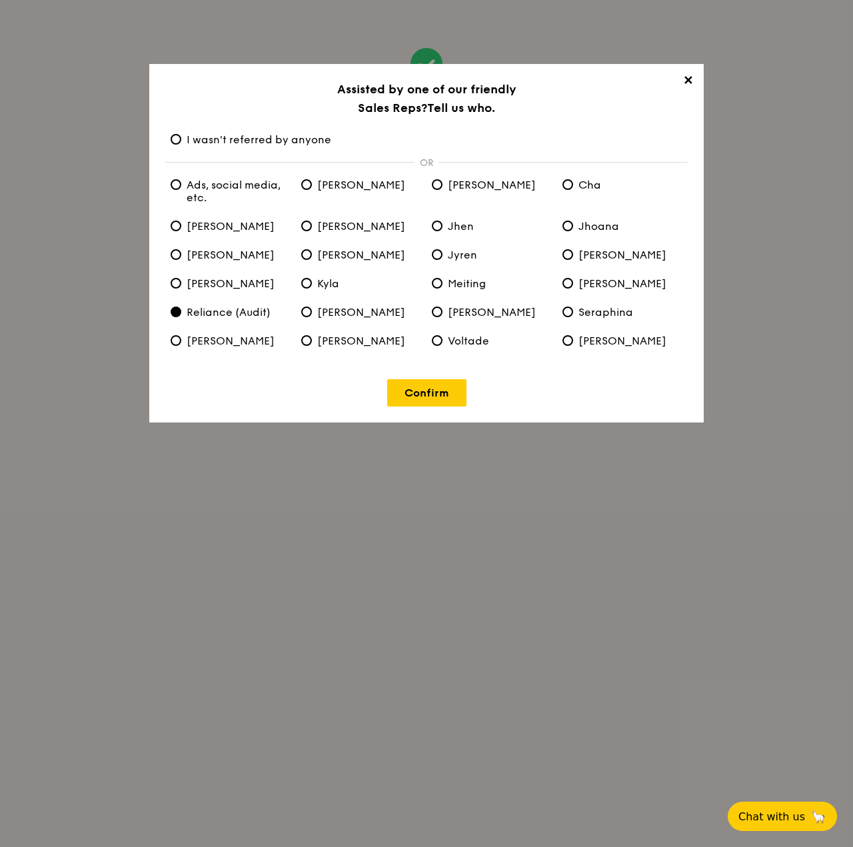
click at [252, 142] on span "I wasn't referred by anyone" at bounding box center [251, 139] width 161 height 13
click at [181, 142] on anyone "I wasn't referred by anyone" at bounding box center [176, 139] width 11 height 11
radio anyone "true"
radio \(Audit\) "false"
click at [456, 394] on link "Confirm" at bounding box center [426, 392] width 79 height 27
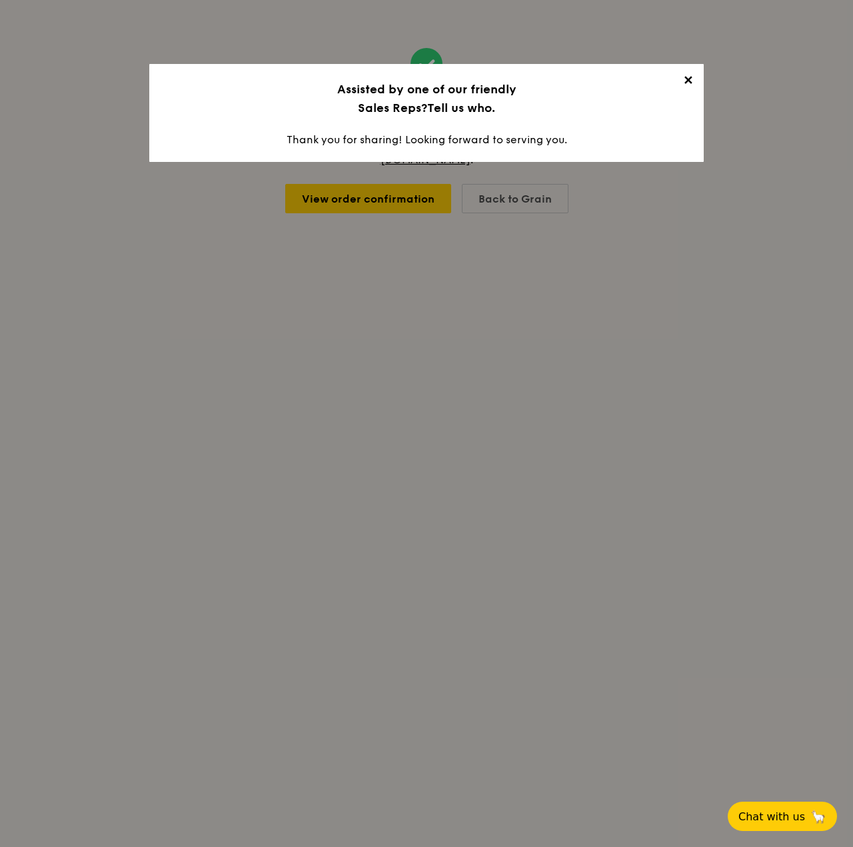
click at [687, 78] on span "✕" at bounding box center [687, 82] width 19 height 19
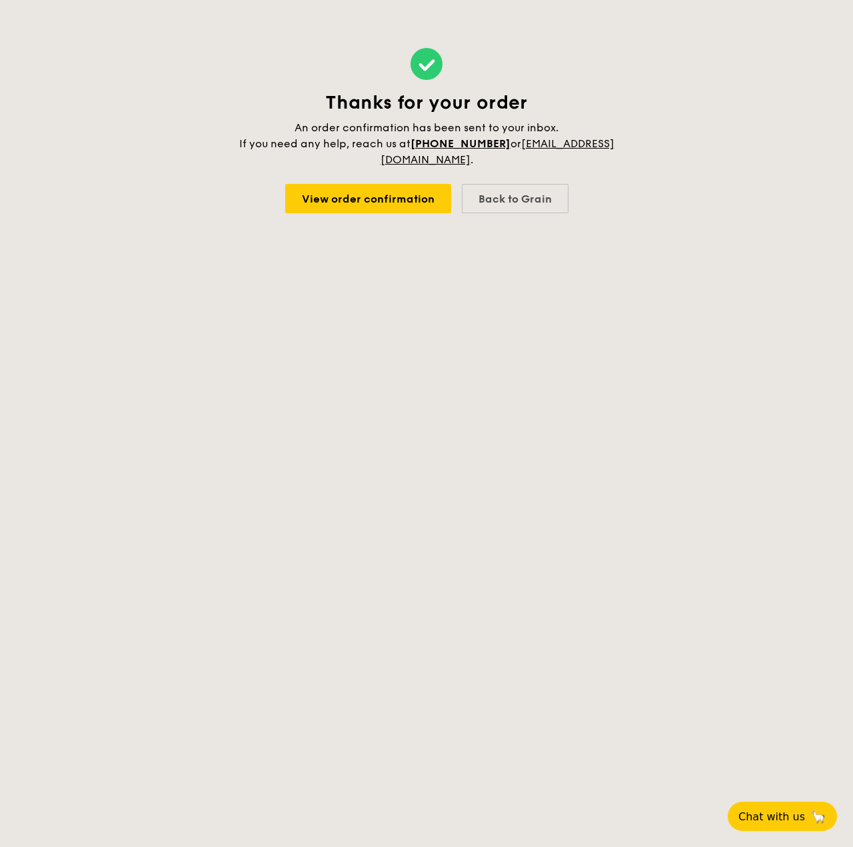
click at [681, 92] on div "Thanks for your order An order confirmation has been sent to your inbox. If you…" at bounding box center [426, 130] width 853 height 261
